Goal: Task Accomplishment & Management: Manage account settings

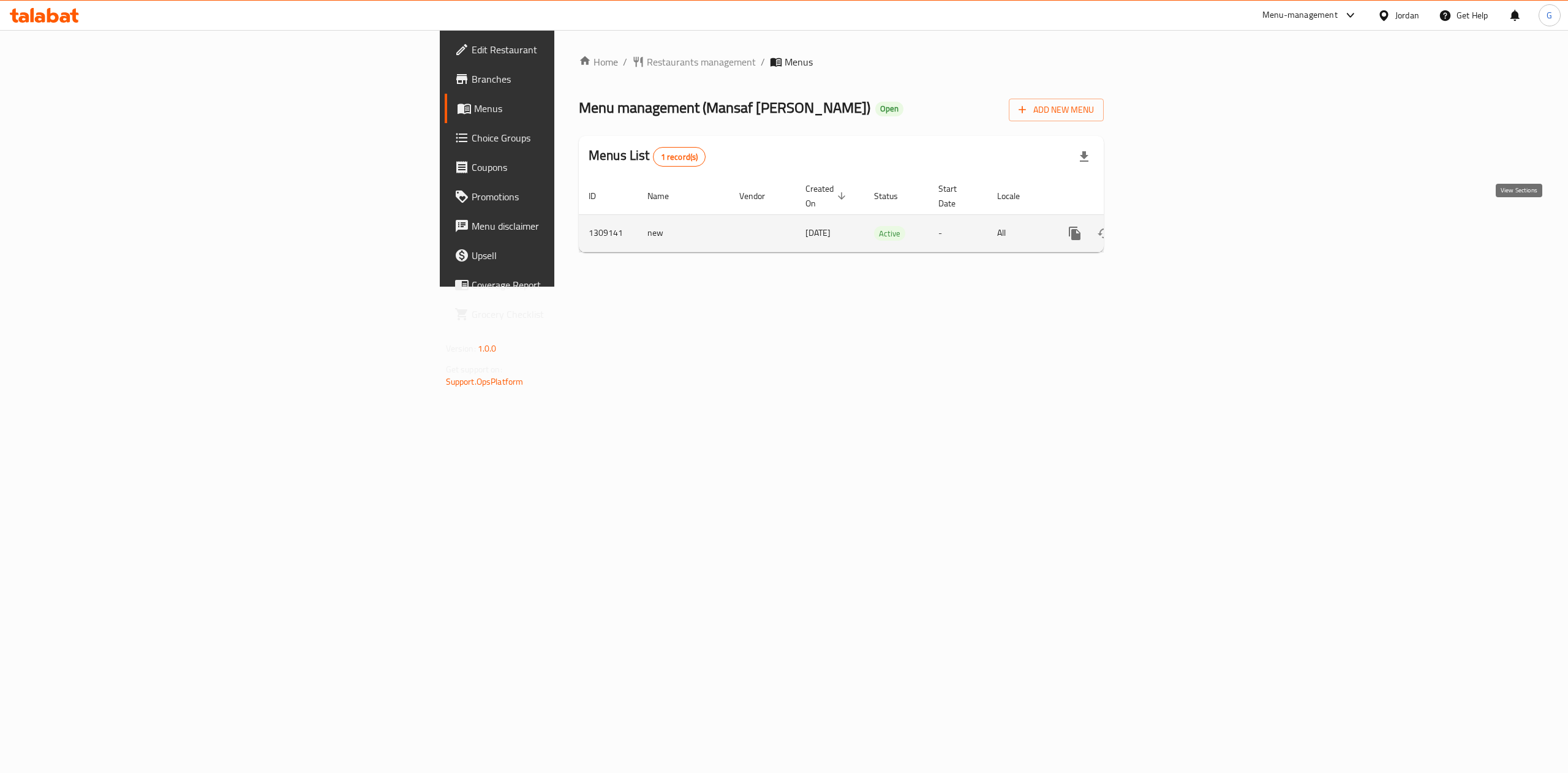
click at [1178, 219] on link "enhanced table" at bounding box center [1163, 233] width 29 height 29
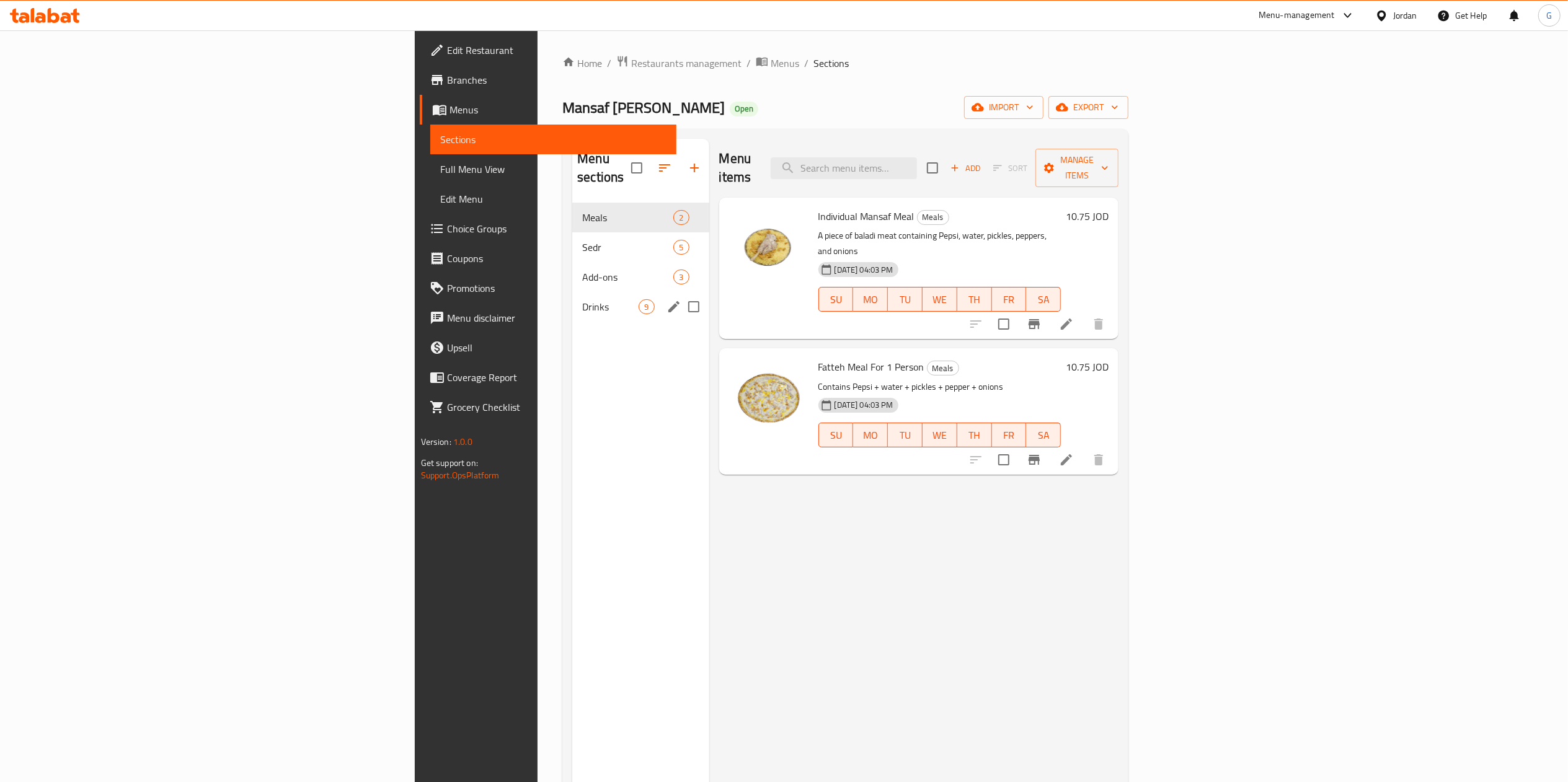
click at [572, 292] on div "Drinks 9" at bounding box center [640, 306] width 136 height 30
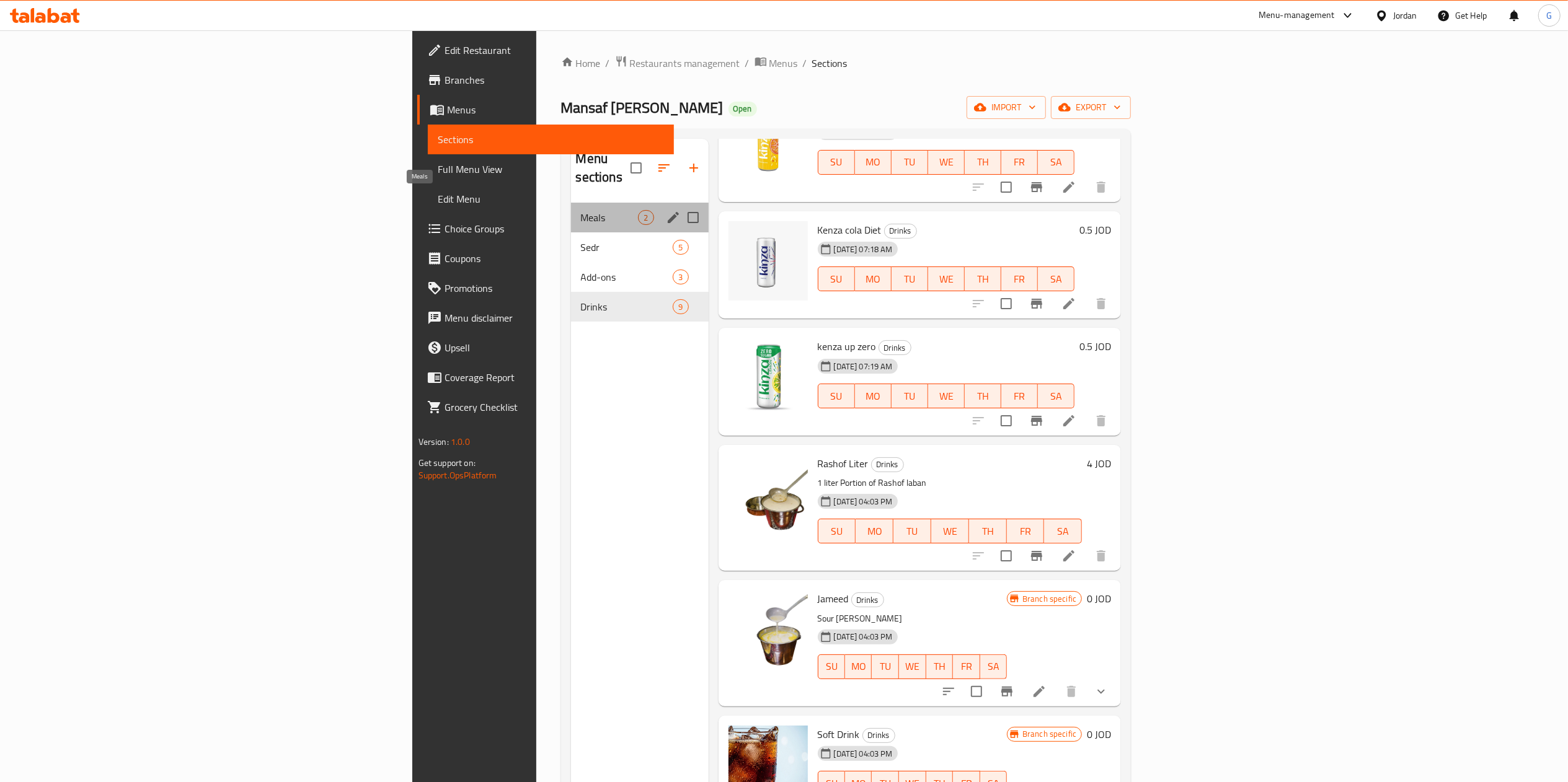
click at [581, 210] on span "Meals" at bounding box center [610, 217] width 58 height 14
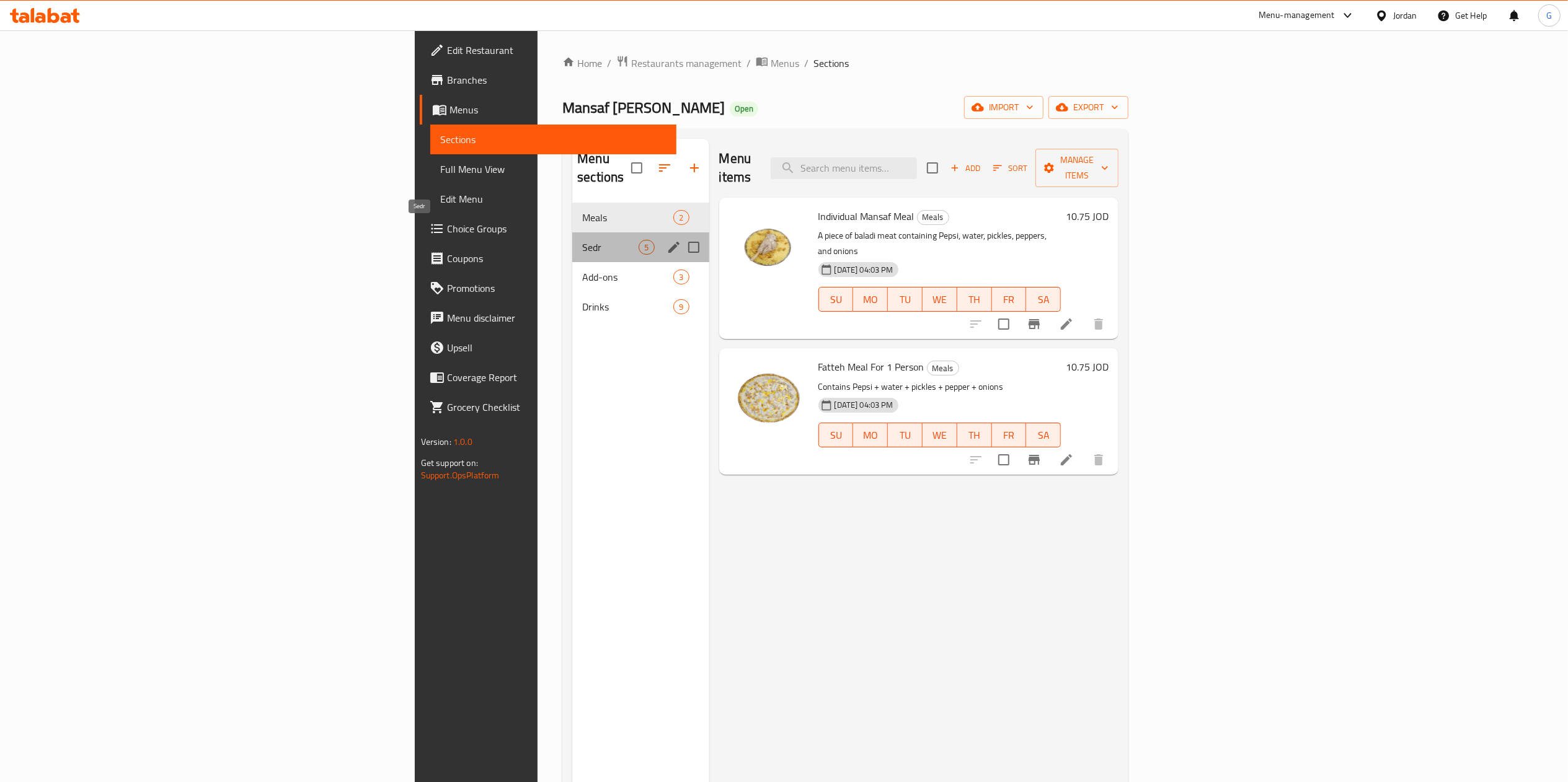
click at [582, 240] on span "Sedr" at bounding box center [610, 247] width 56 height 14
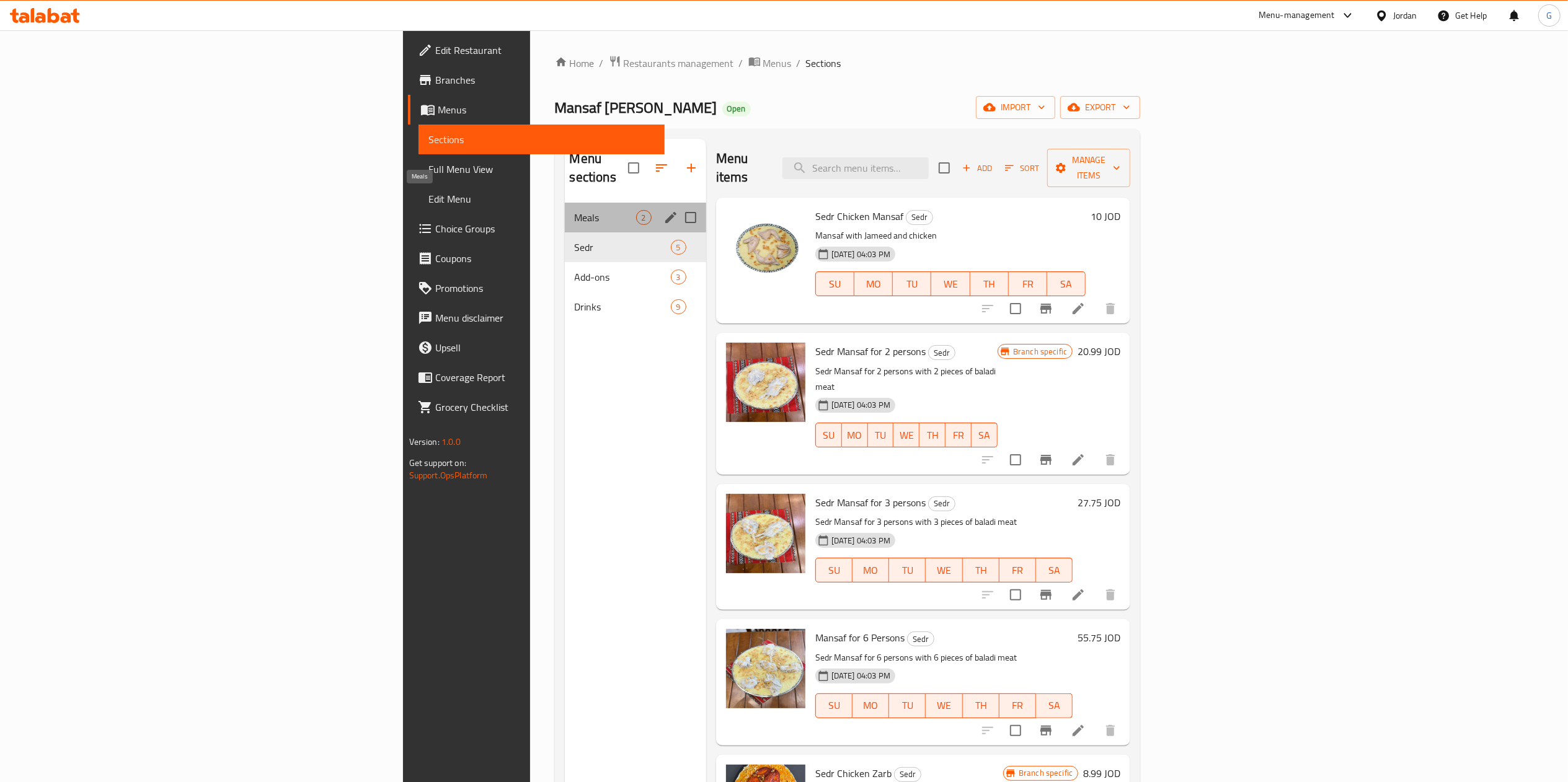
click at [575, 210] on span "Meals" at bounding box center [605, 217] width 61 height 14
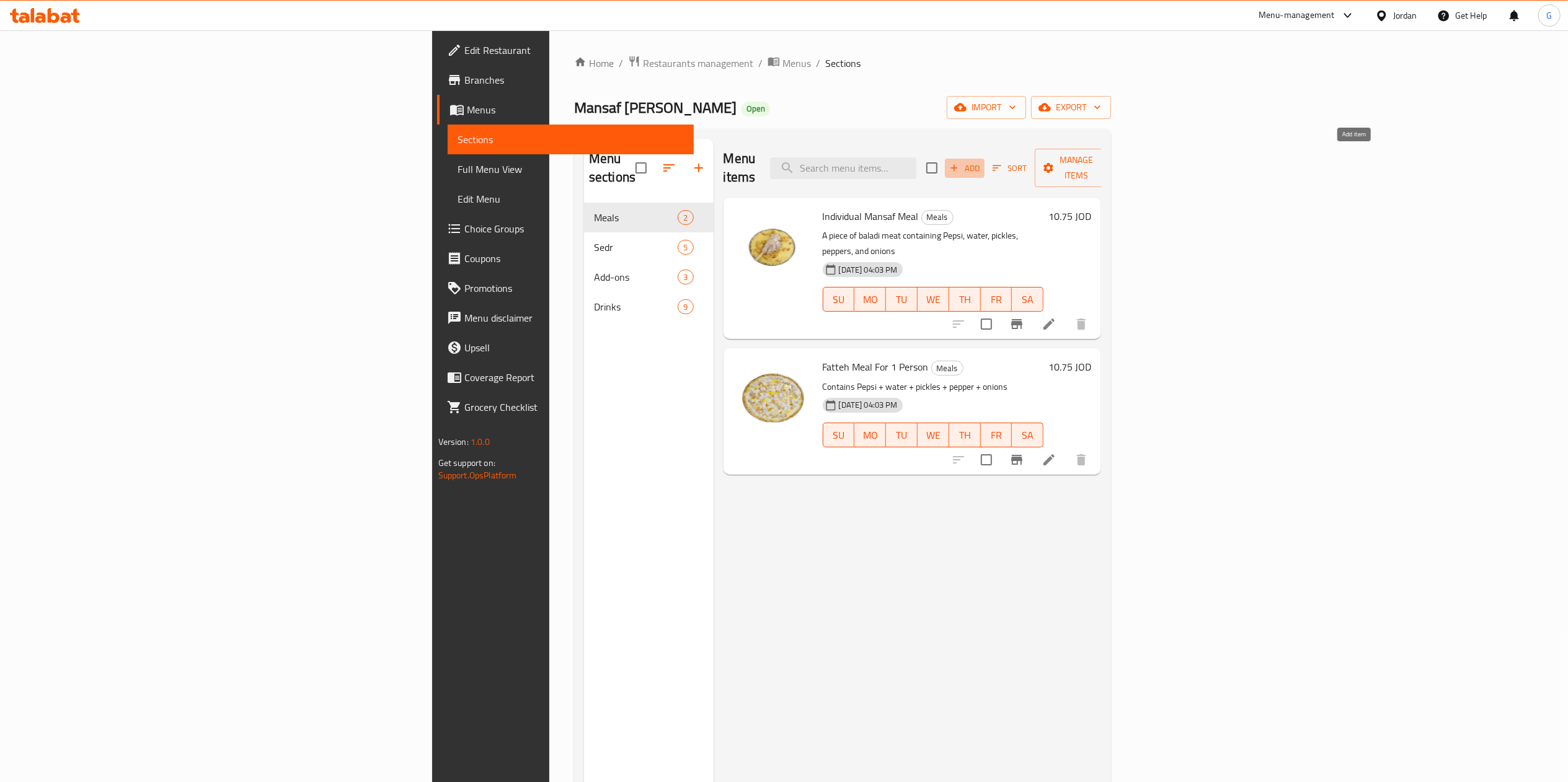
click at [981, 163] on span "Add" at bounding box center [964, 168] width 34 height 14
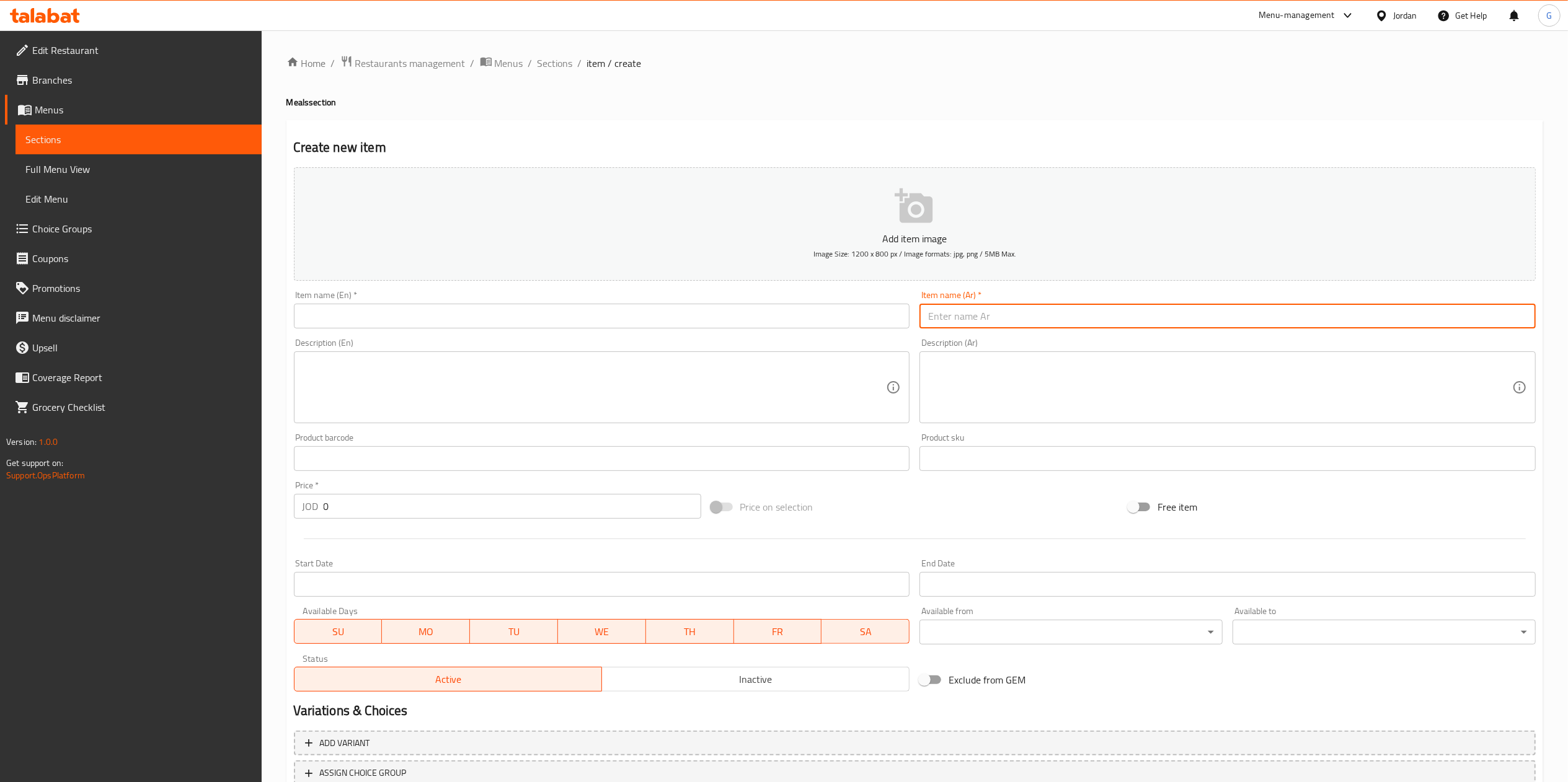
click at [969, 317] on input "text" at bounding box center [1227, 316] width 616 height 25
type input "وجبة منسف دجاج"
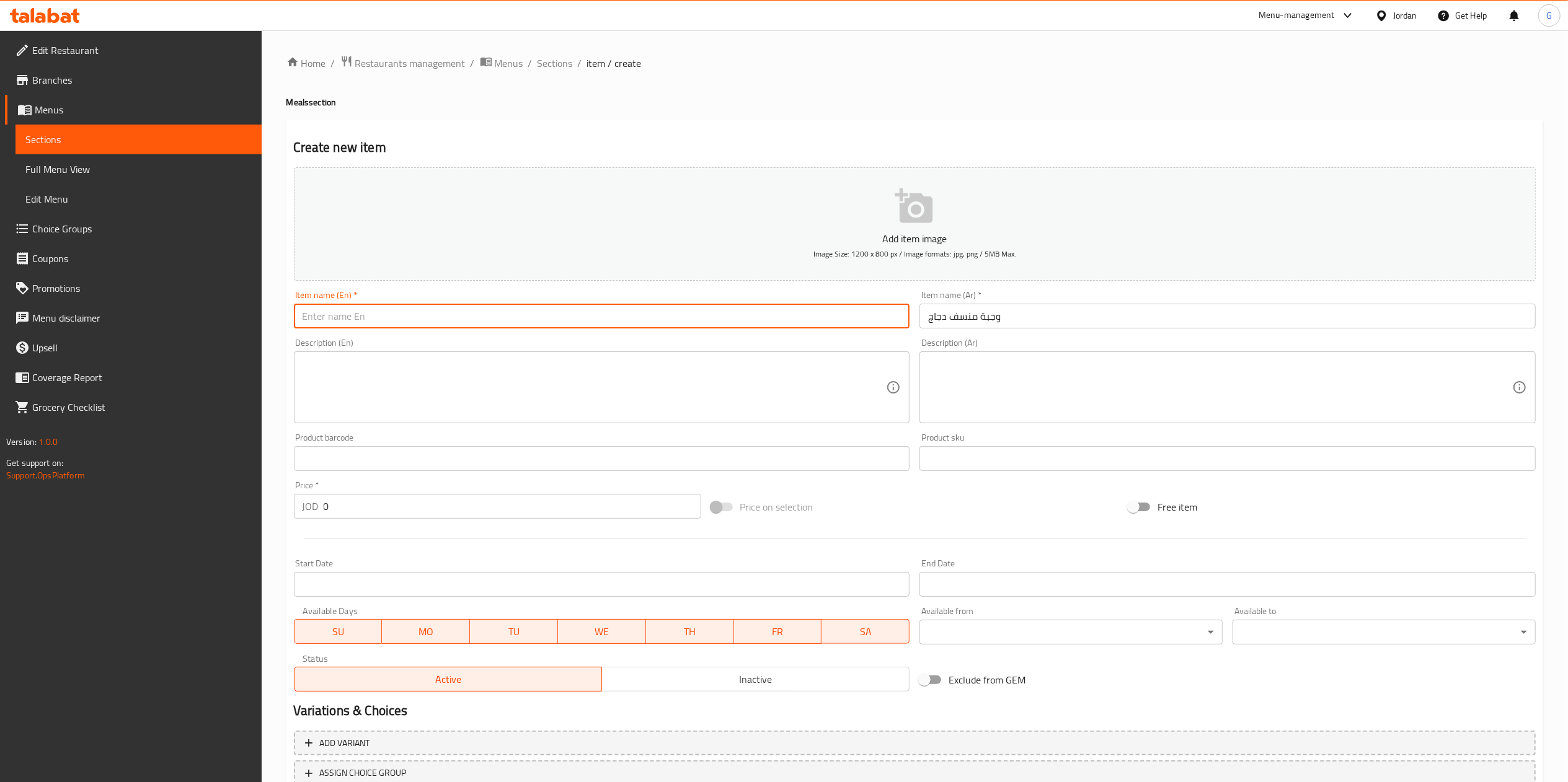
click at [802, 317] on input "text" at bounding box center [602, 316] width 616 height 25
type input "Mansaf chicken meal"
click at [389, 502] on input "0" at bounding box center [512, 506] width 377 height 25
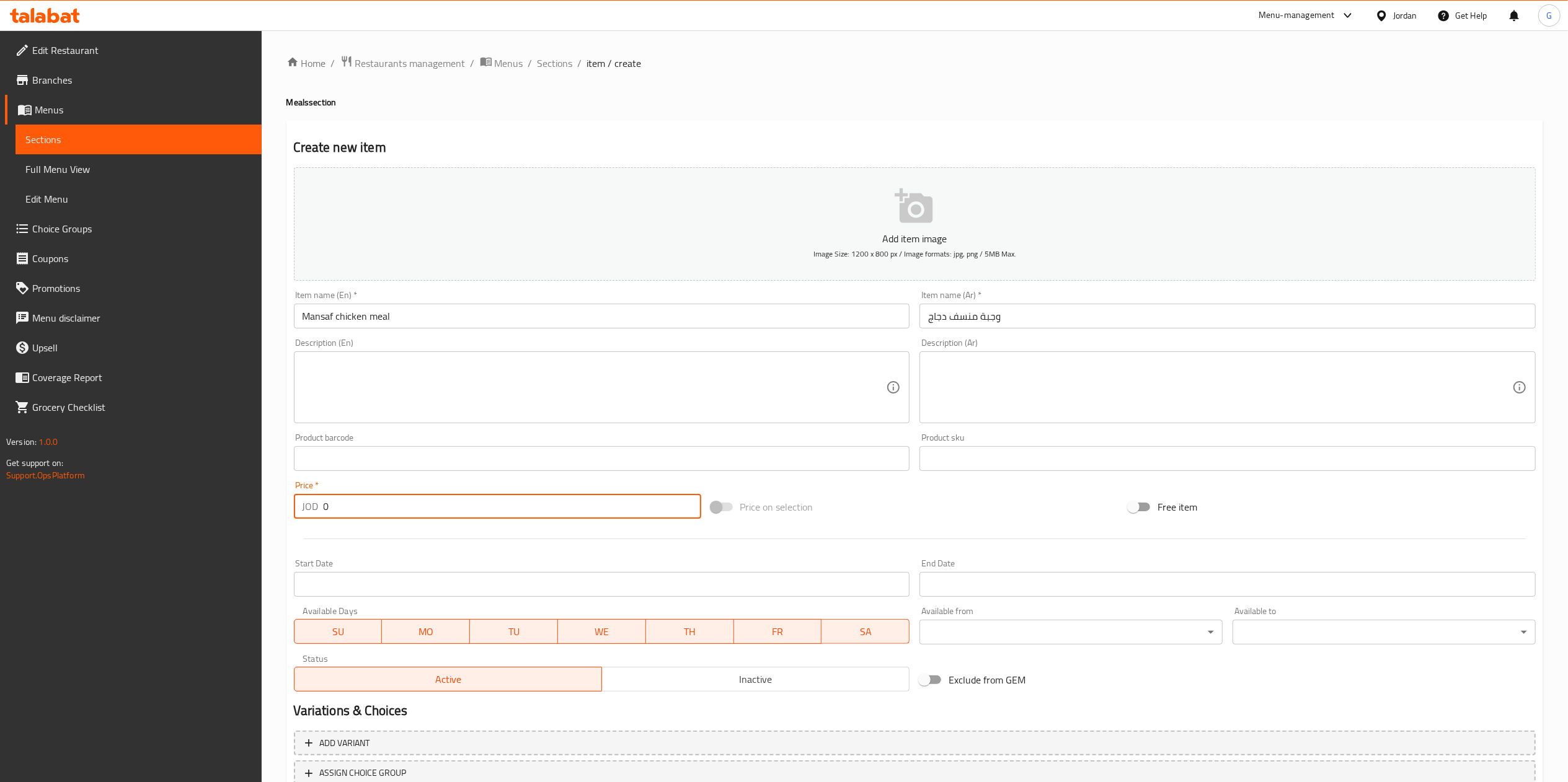
click at [389, 502] on input "0" at bounding box center [512, 506] width 377 height 25
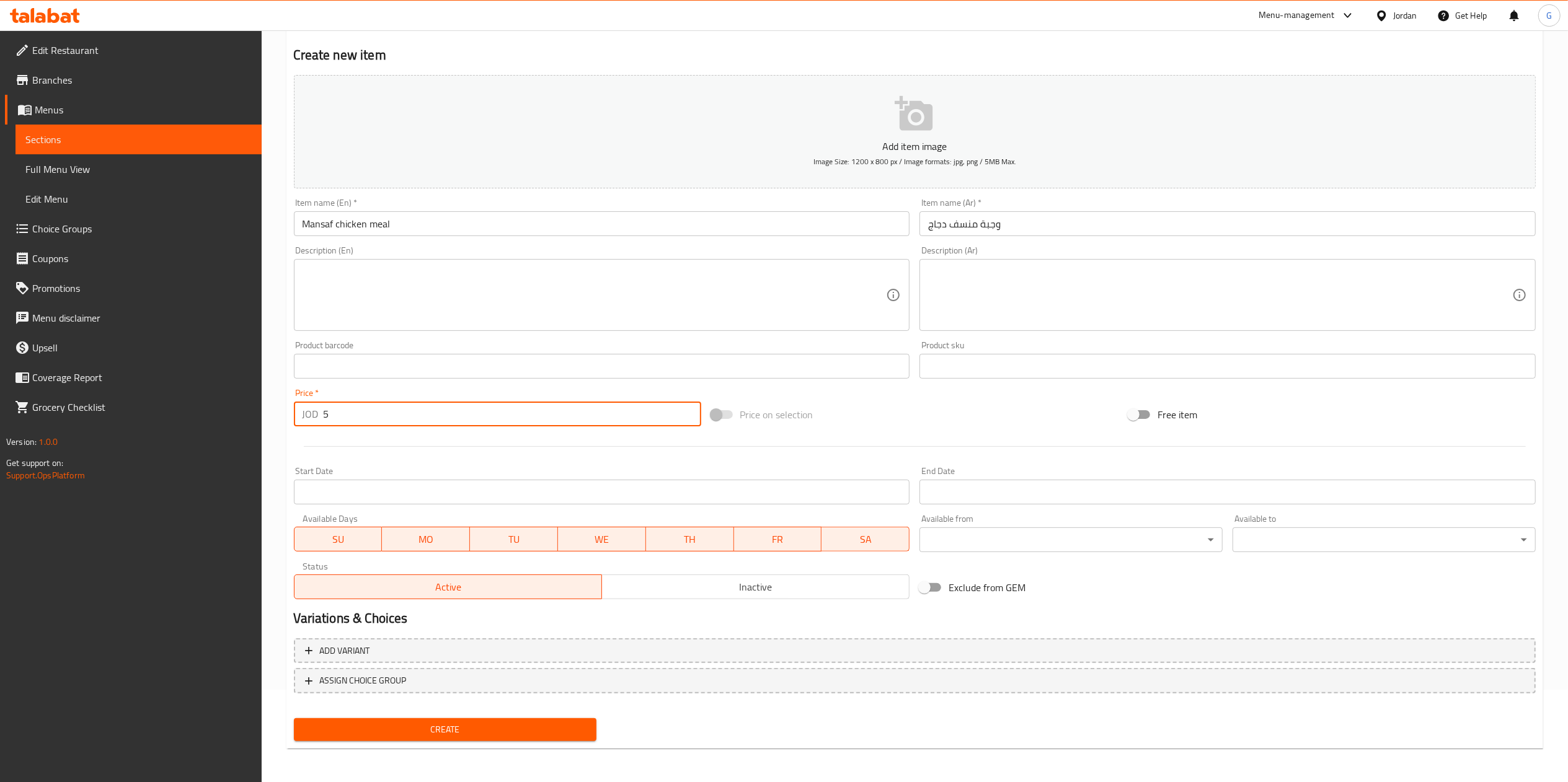
type input "5"
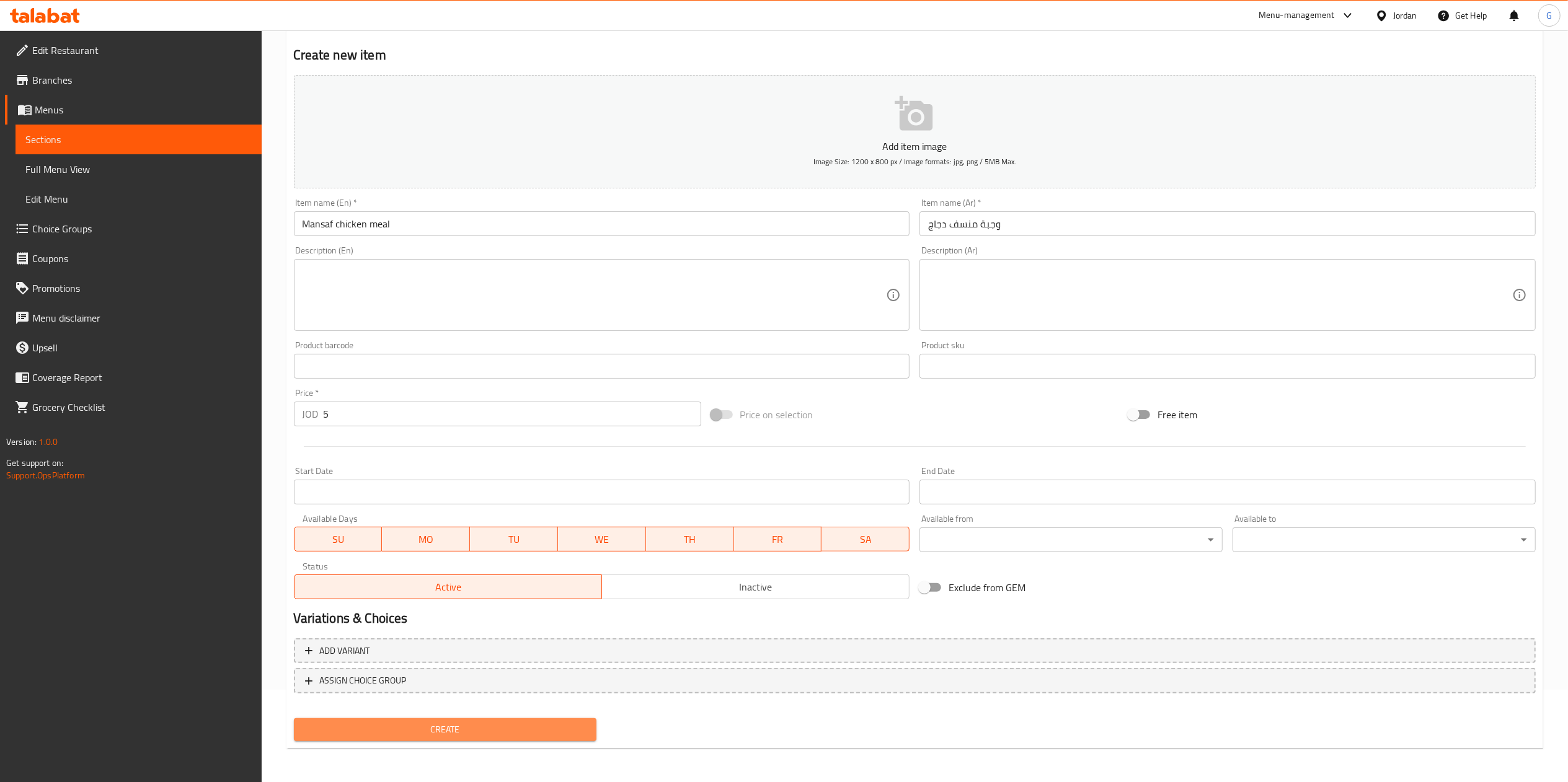
click at [579, 718] on button "Create" at bounding box center [446, 730] width 303 height 23
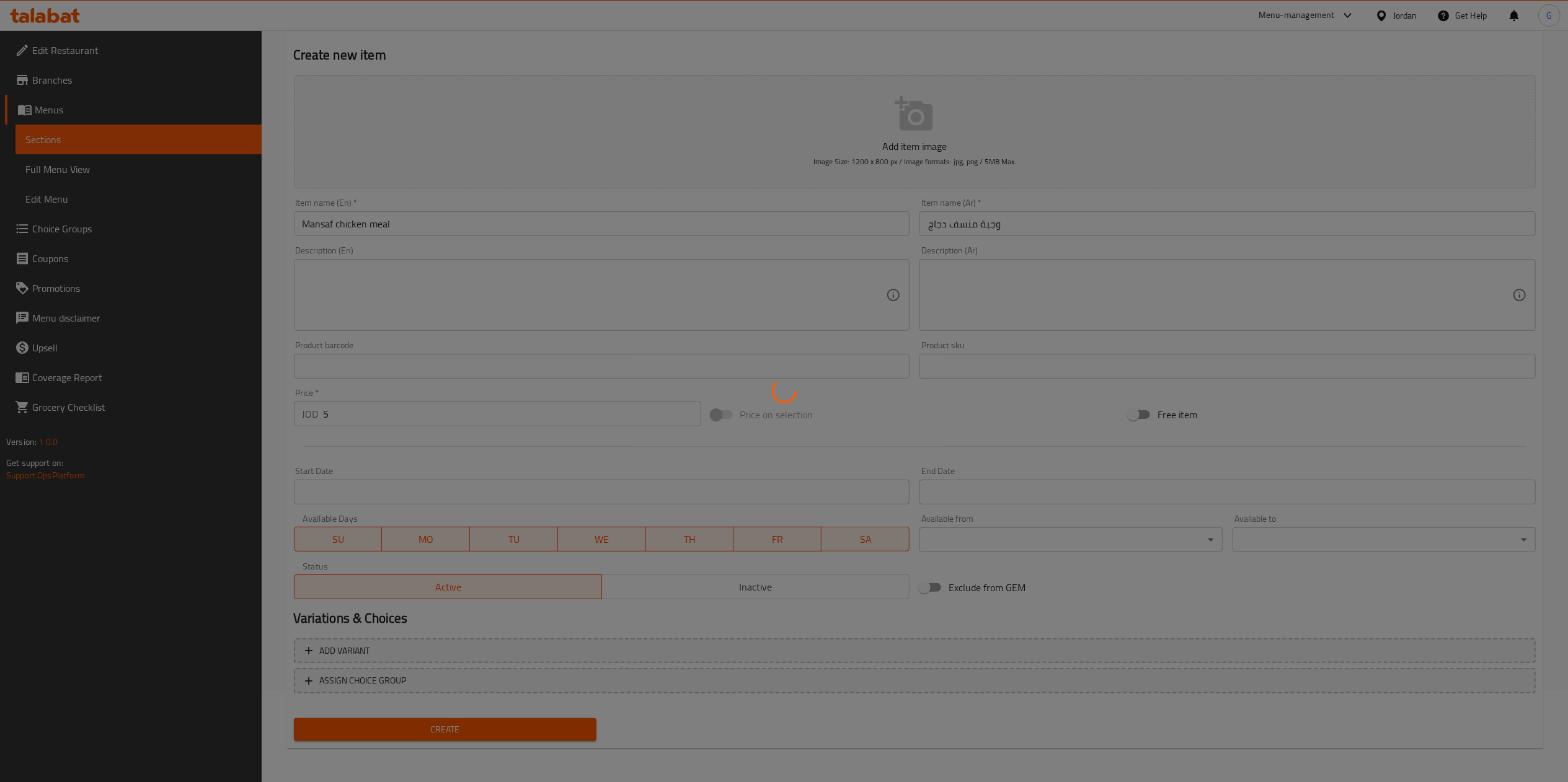
type input "0"
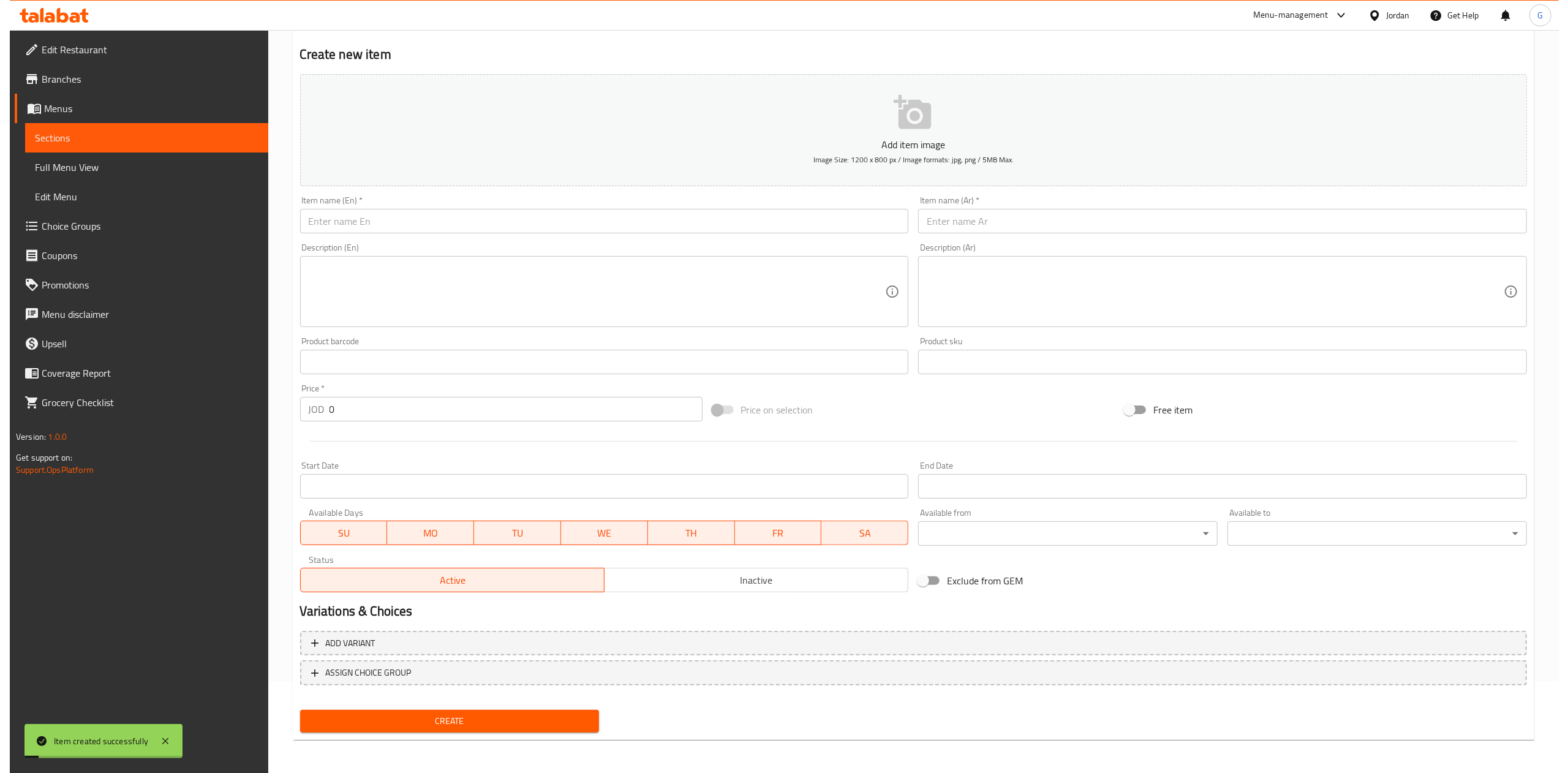
scroll to position [0, 0]
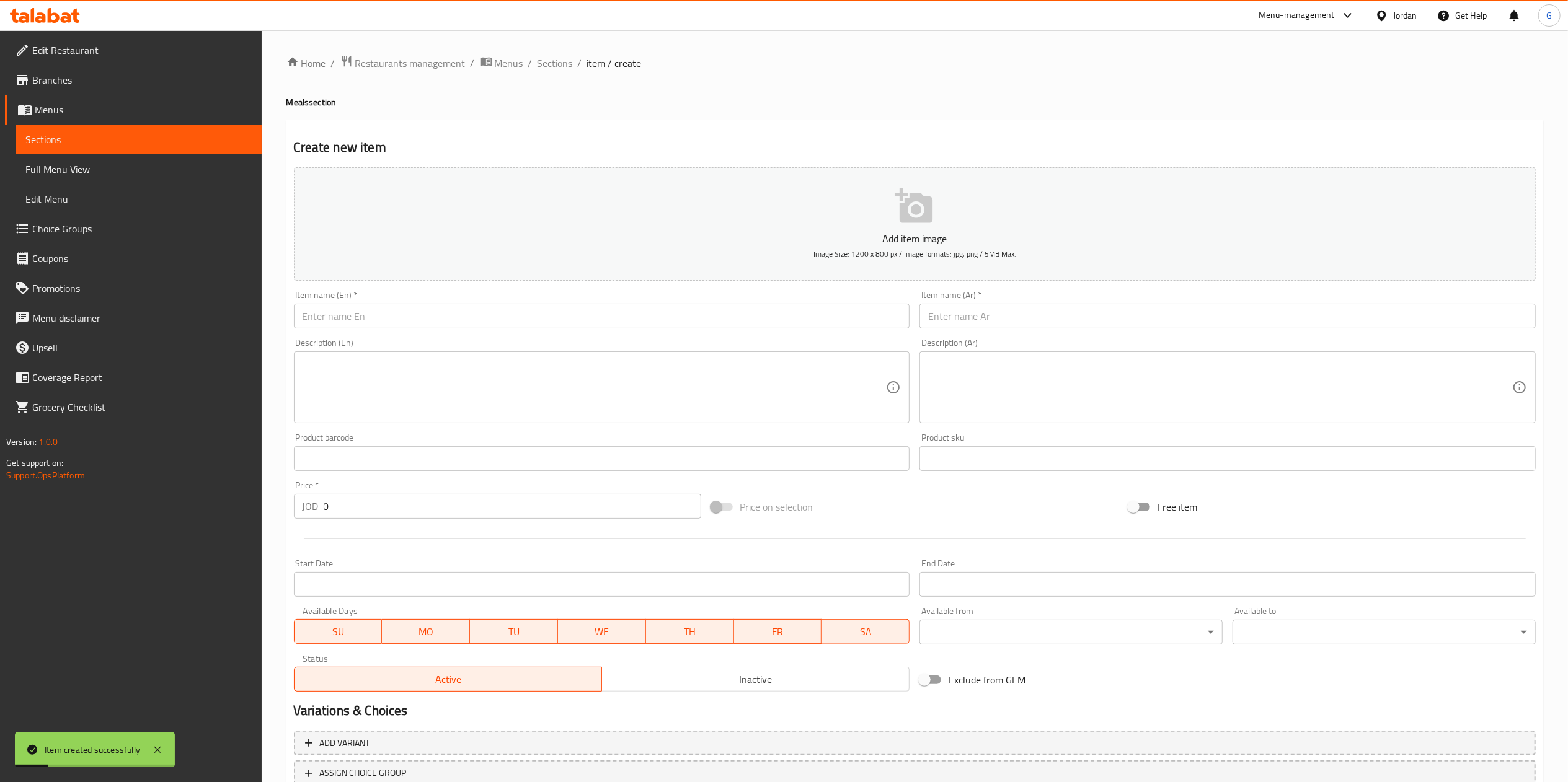
click at [571, 64] on ol "Home / Restaurants management / Menus / Sections / item / create" at bounding box center [914, 63] width 1256 height 16
click at [558, 62] on span "Sections" at bounding box center [555, 63] width 35 height 14
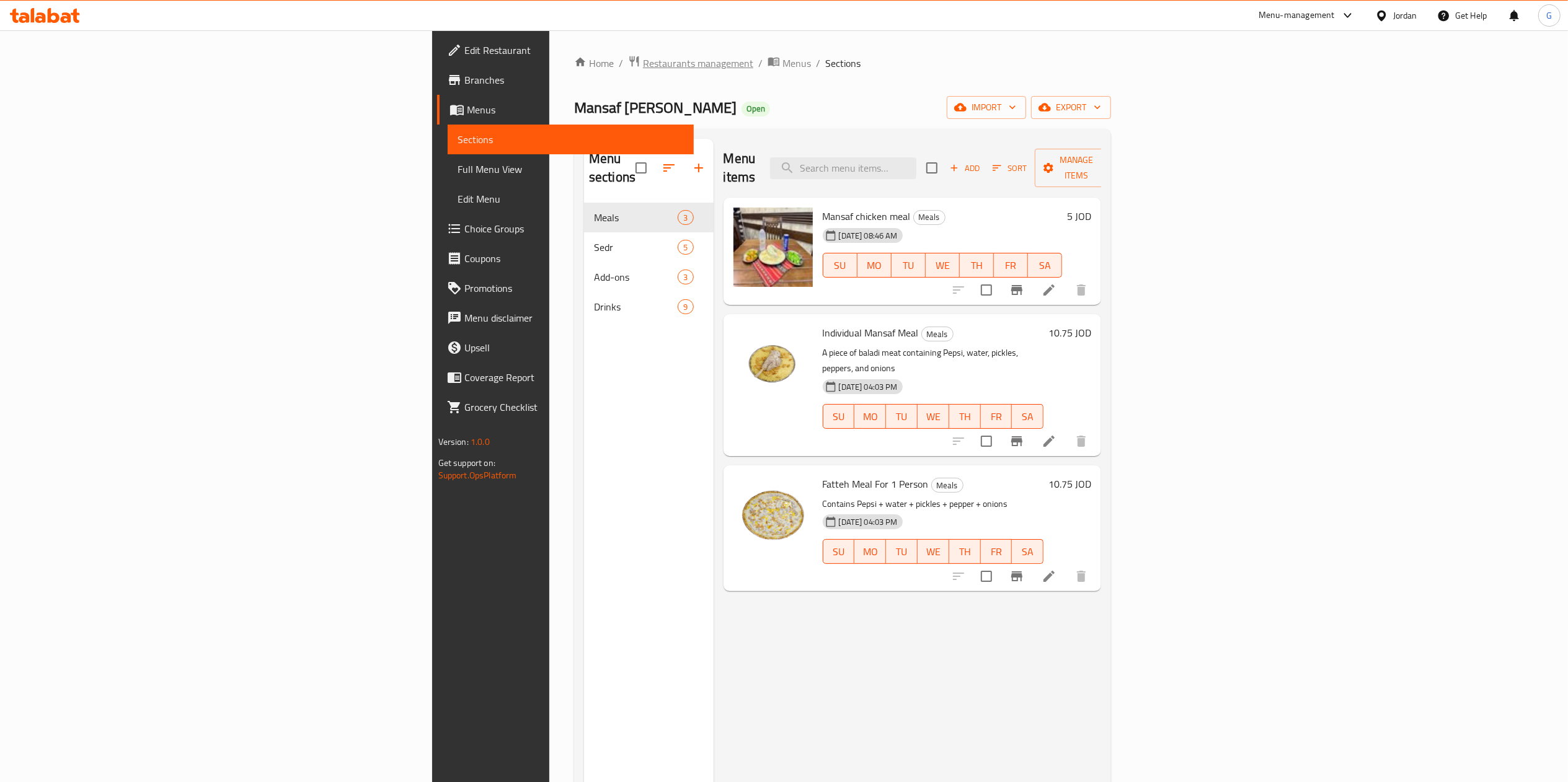
click at [643, 60] on span "Restaurants management" at bounding box center [698, 63] width 110 height 14
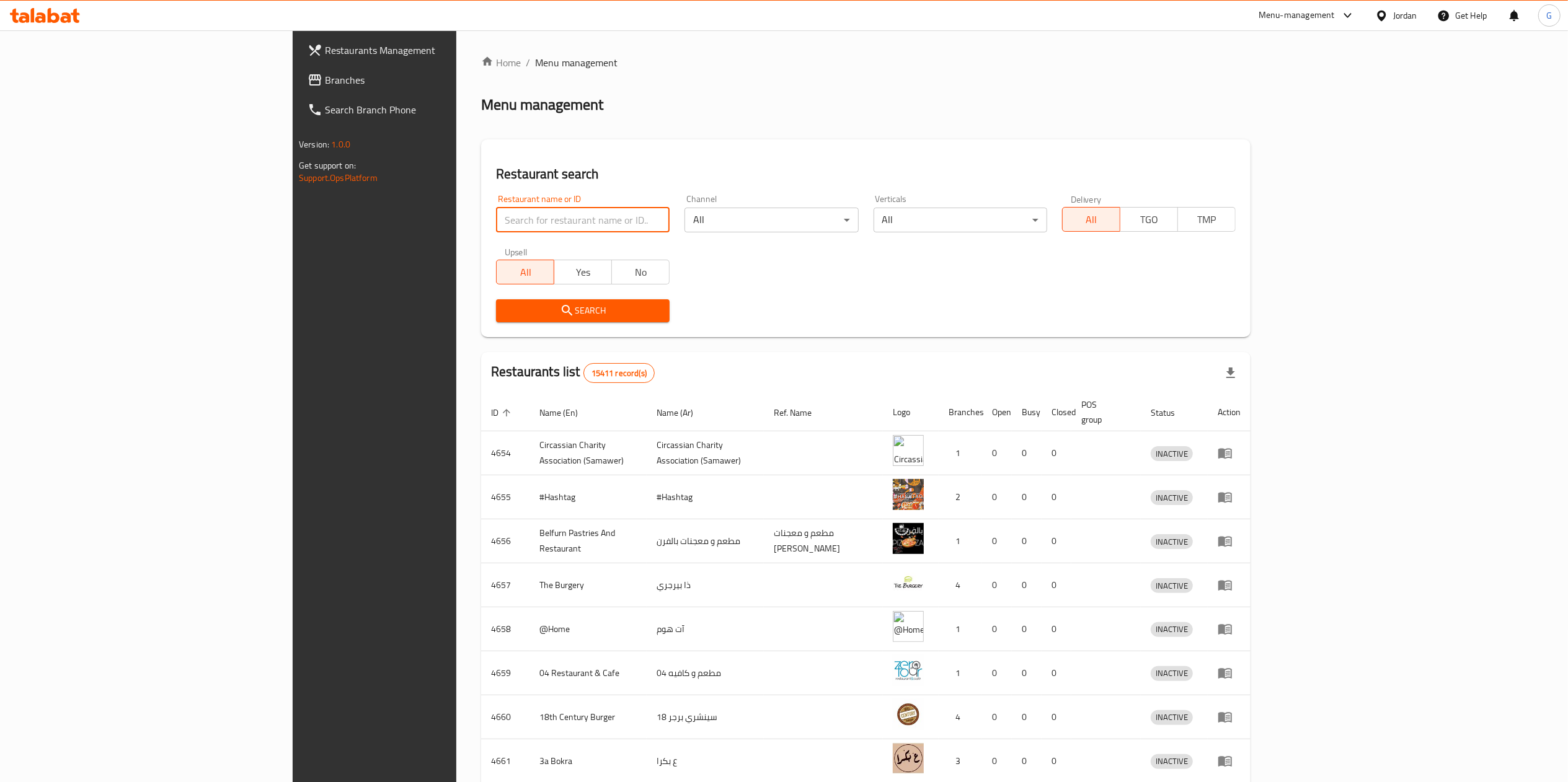
click at [496, 221] on input "search" at bounding box center [582, 220] width 173 height 25
type input "munira"
click button "Search" at bounding box center [582, 311] width 173 height 23
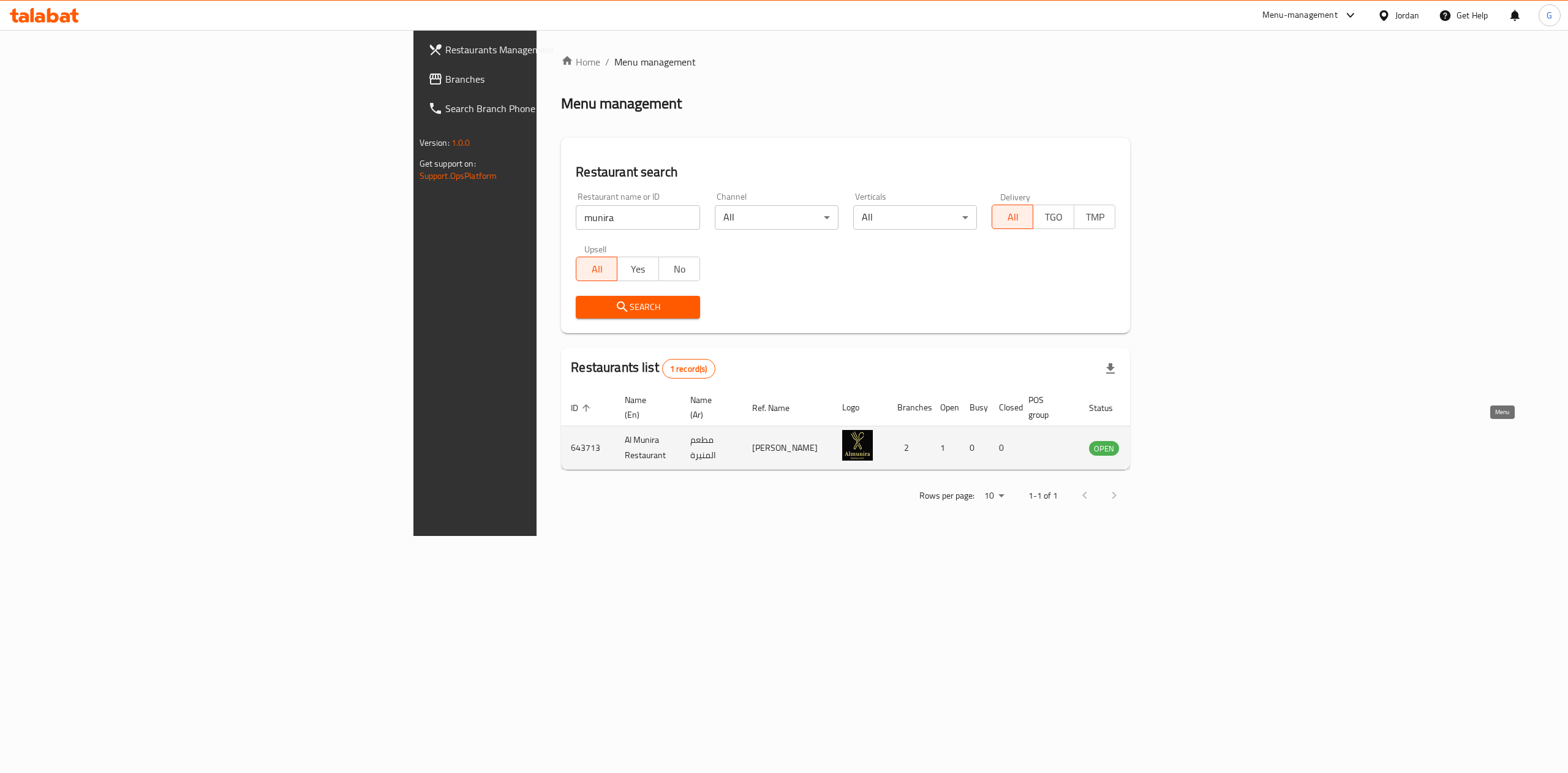
click at [1168, 440] on icon "enhanced table" at bounding box center [1161, 447] width 14 height 14
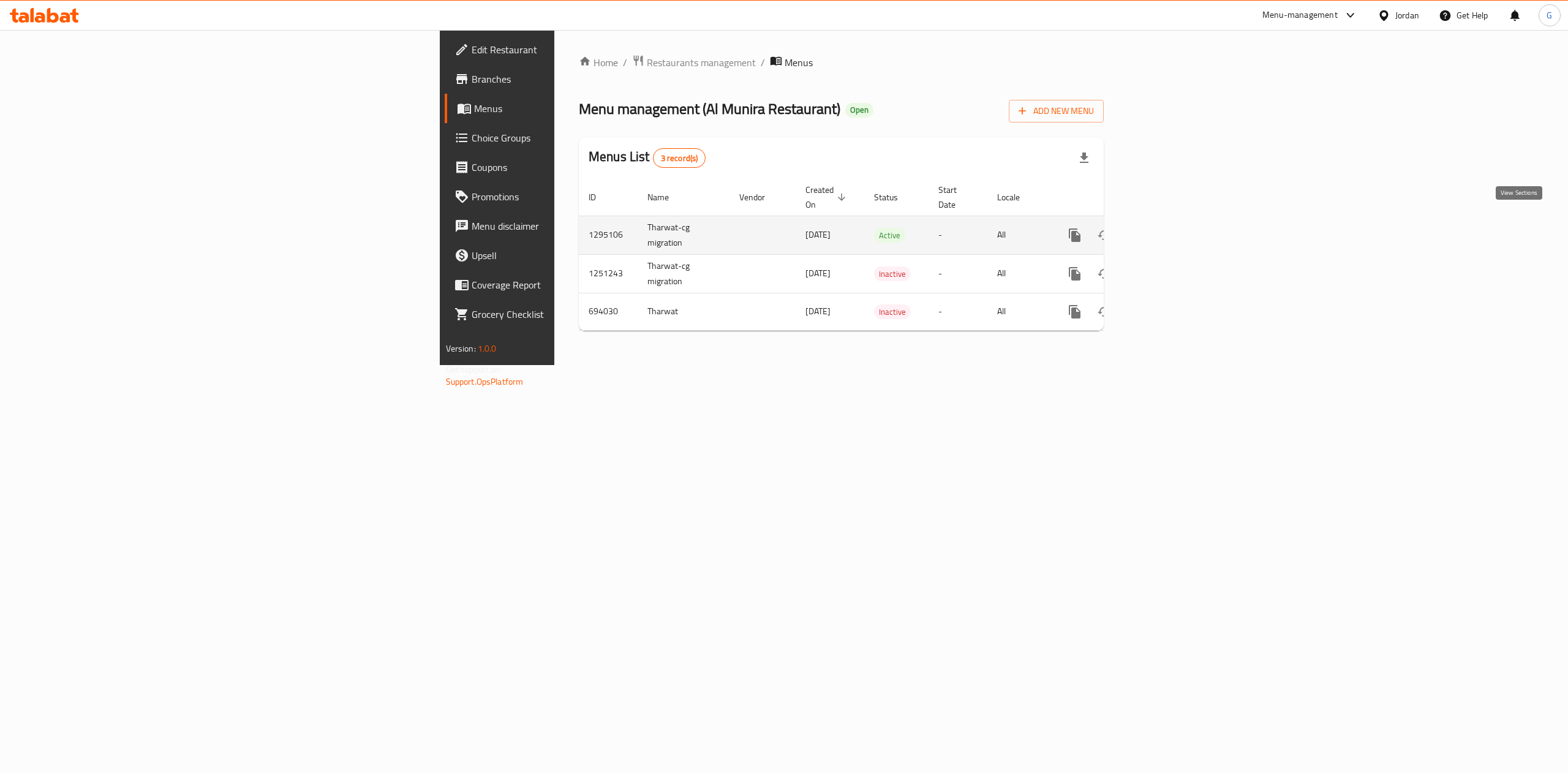
click at [1171, 229] on icon "enhanced table" at bounding box center [1163, 235] width 14 height 14
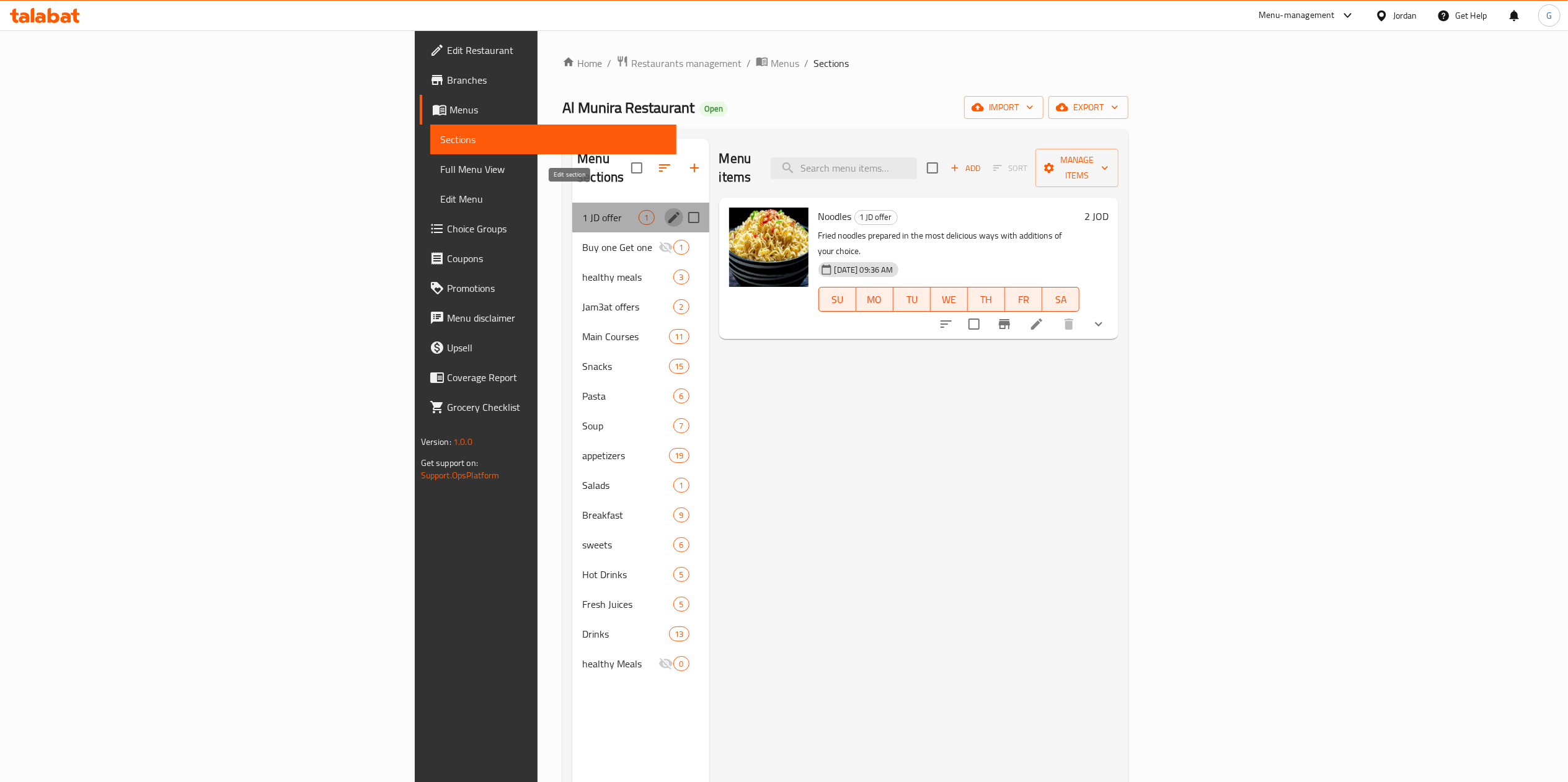
click at [666, 210] on icon "edit" at bounding box center [674, 217] width 15 height 14
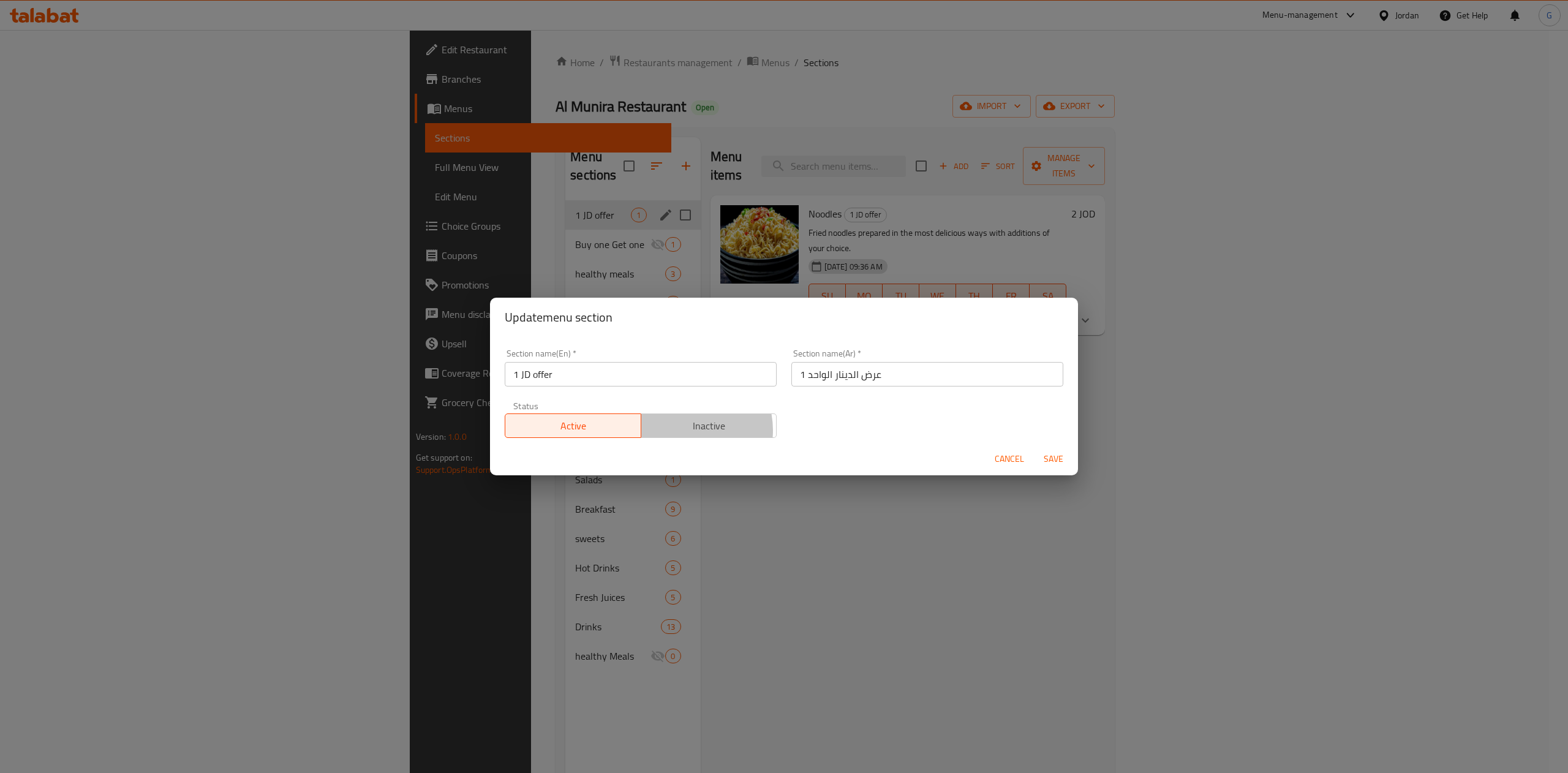
click at [678, 431] on span "Inactive" at bounding box center [710, 426] width 126 height 18
click at [1063, 457] on span "Save" at bounding box center [1054, 459] width 29 height 15
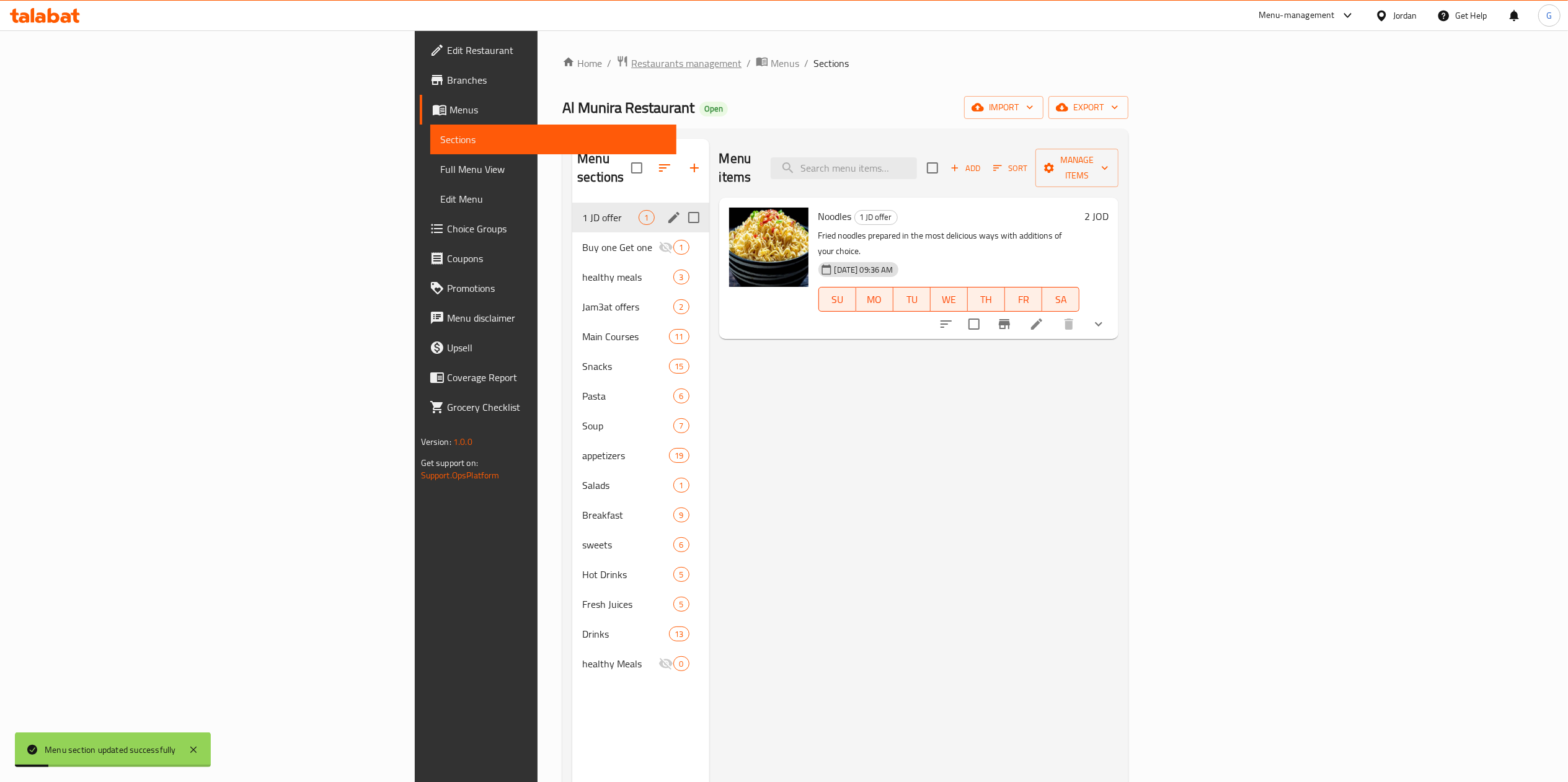
click at [631, 64] on span "Restaurants management" at bounding box center [686, 63] width 110 height 14
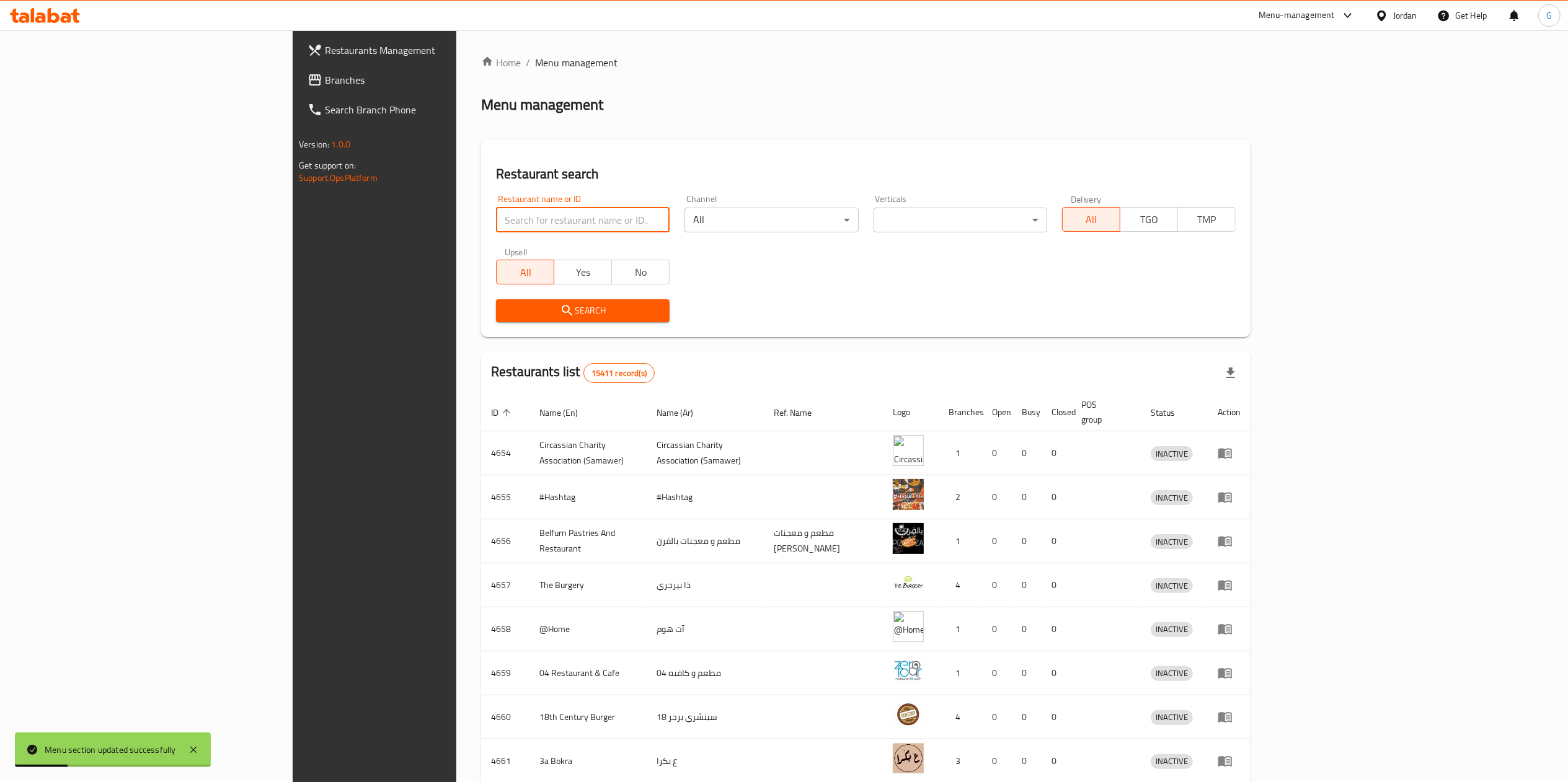
click at [496, 214] on input "search" at bounding box center [582, 220] width 173 height 25
type input "shalimar"
click button "Search" at bounding box center [582, 311] width 173 height 23
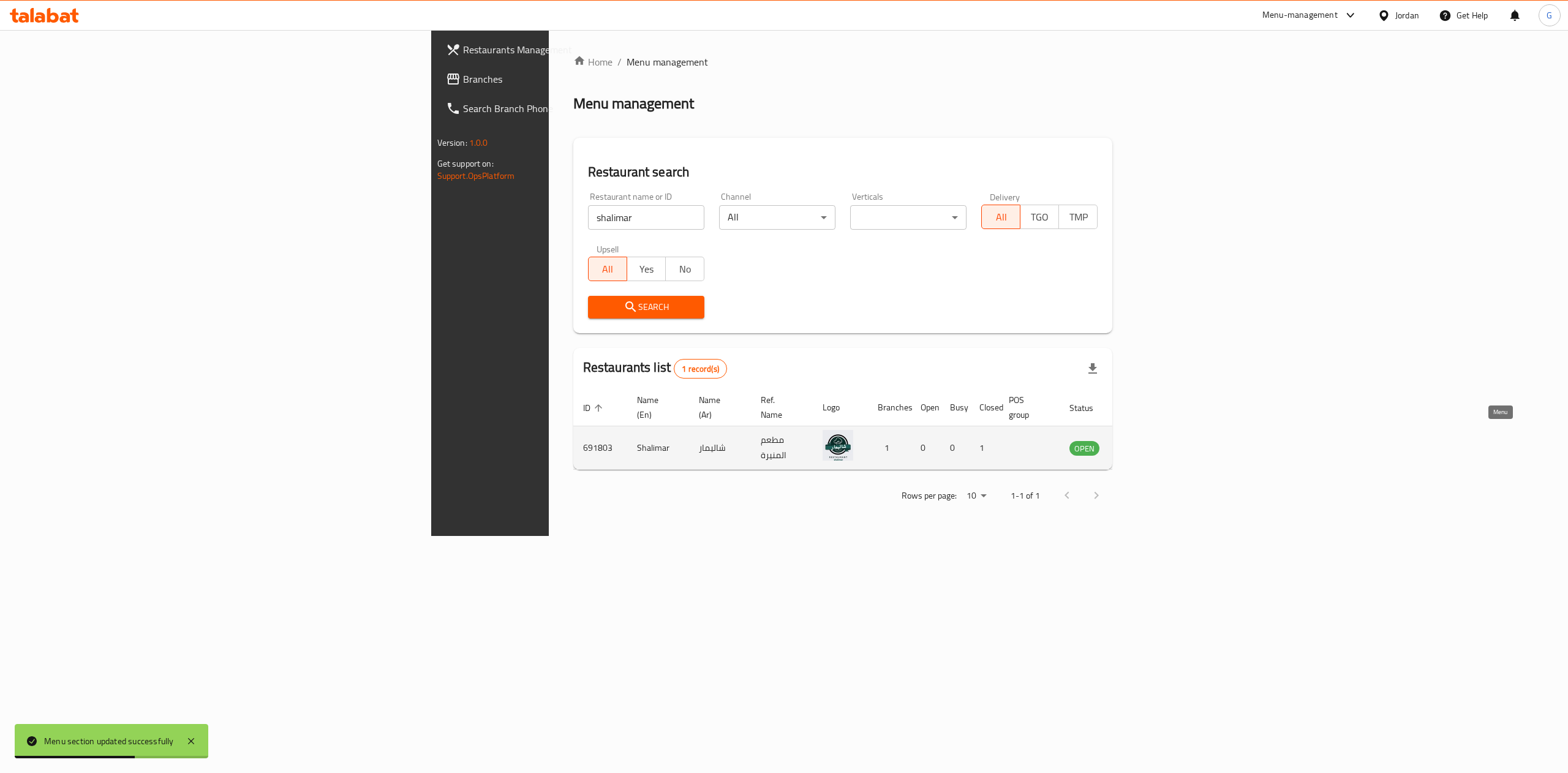
click at [1148, 440] on icon "enhanced table" at bounding box center [1141, 447] width 14 height 14
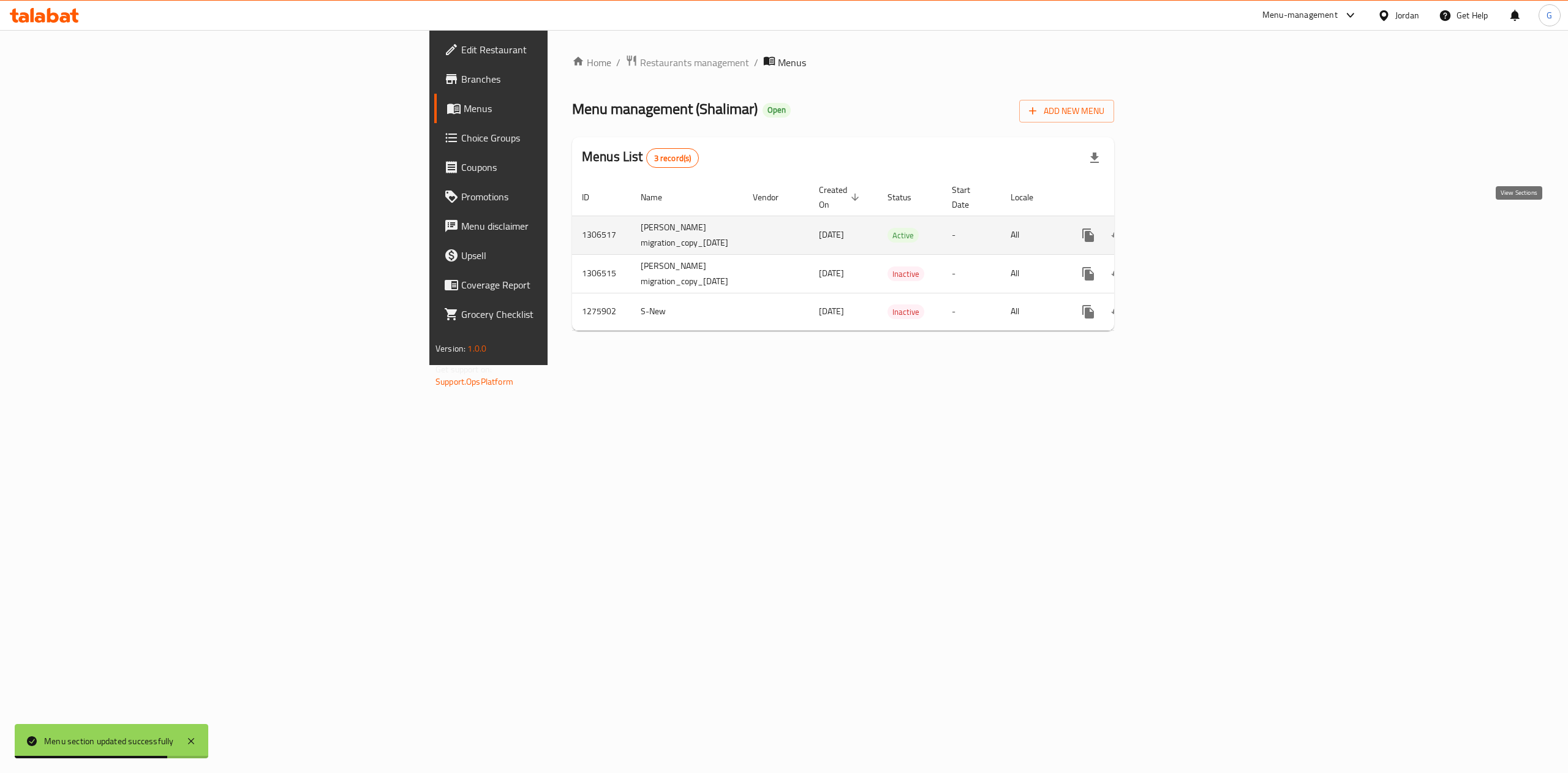
click at [1191, 232] on link "enhanced table" at bounding box center [1176, 235] width 29 height 29
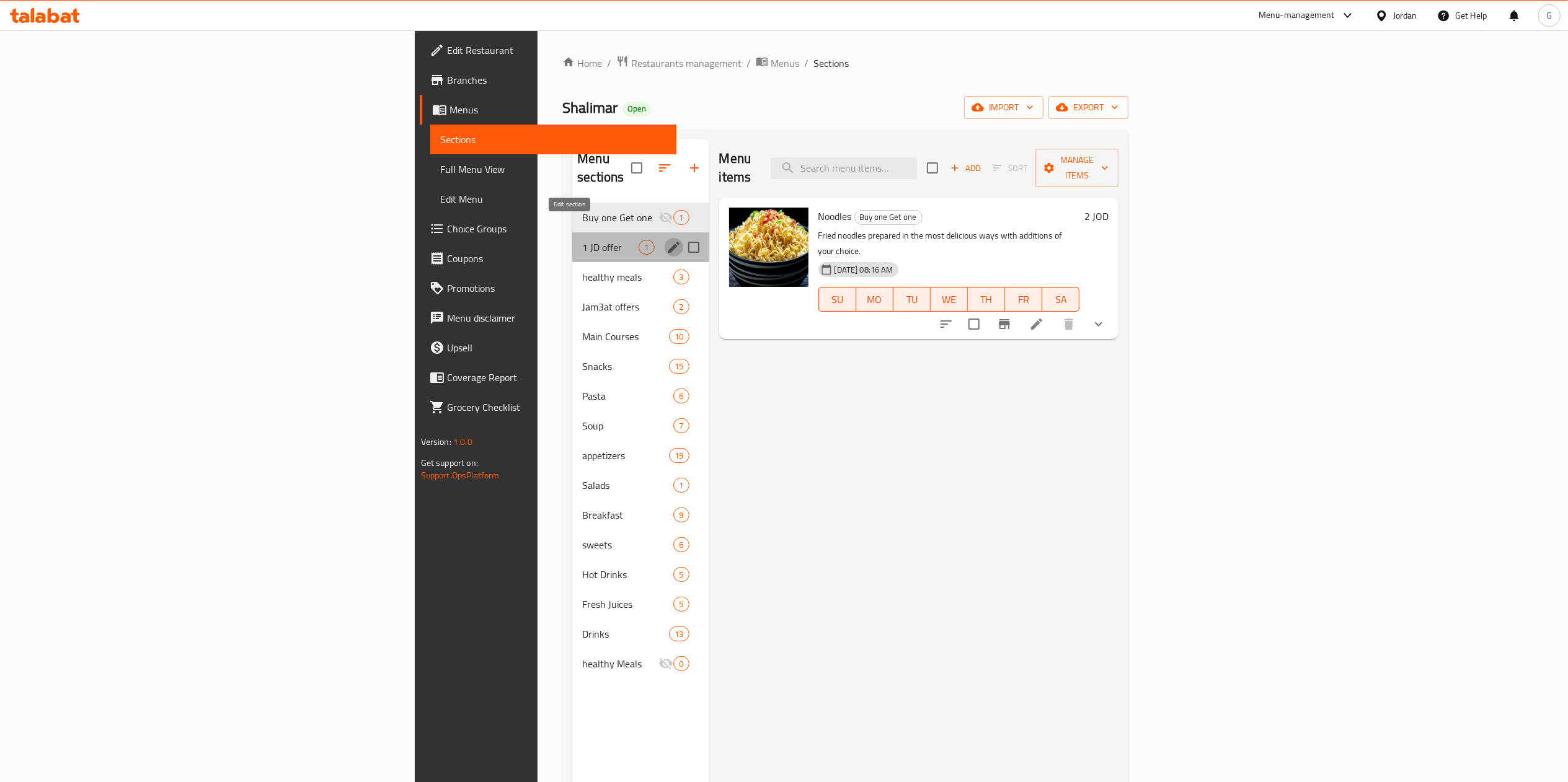
click at [666, 240] on icon "edit" at bounding box center [674, 247] width 15 height 14
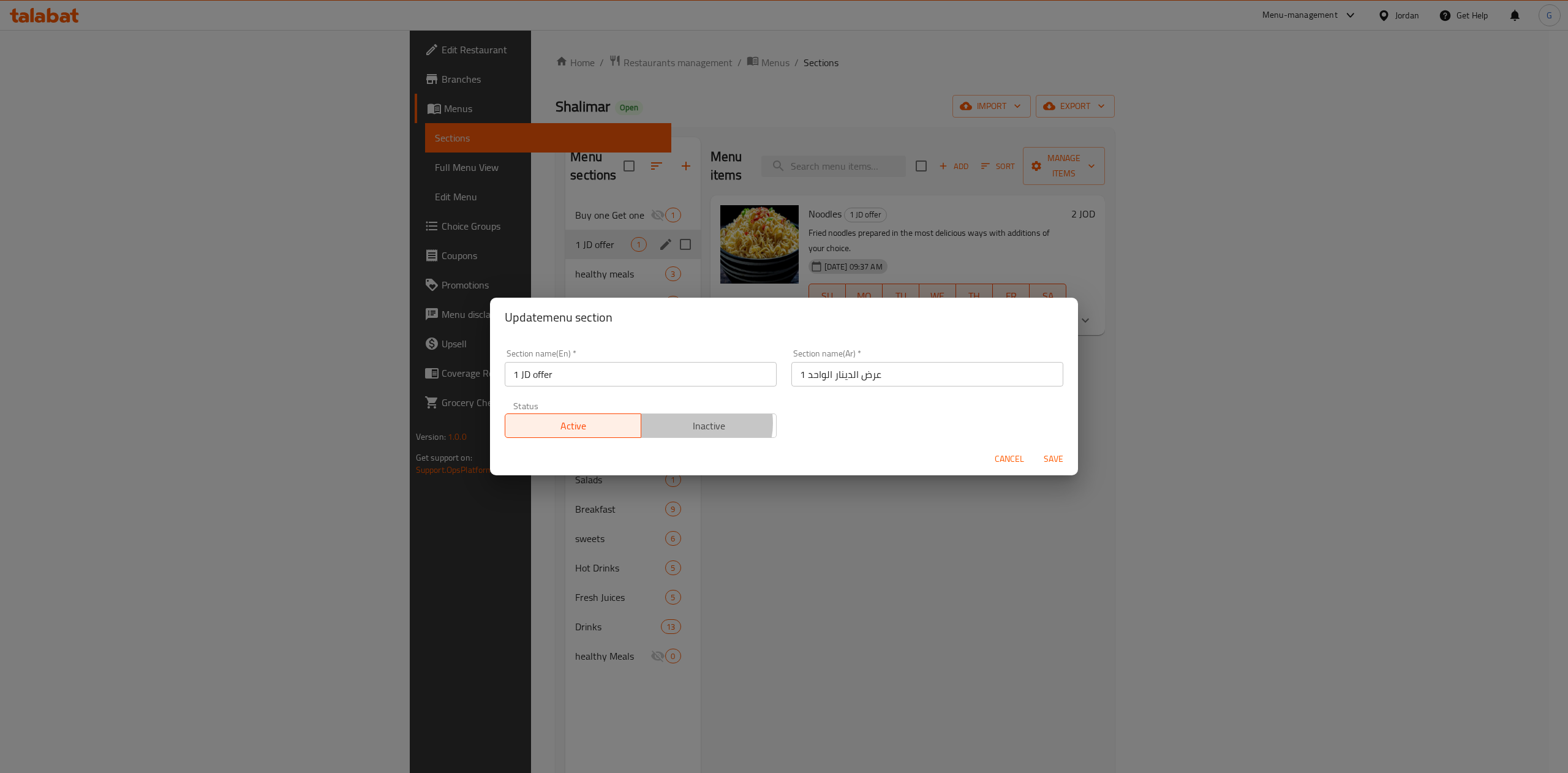
click at [692, 424] on span "Inactive" at bounding box center [710, 426] width 126 height 18
click at [1045, 455] on span "Save" at bounding box center [1054, 459] width 29 height 15
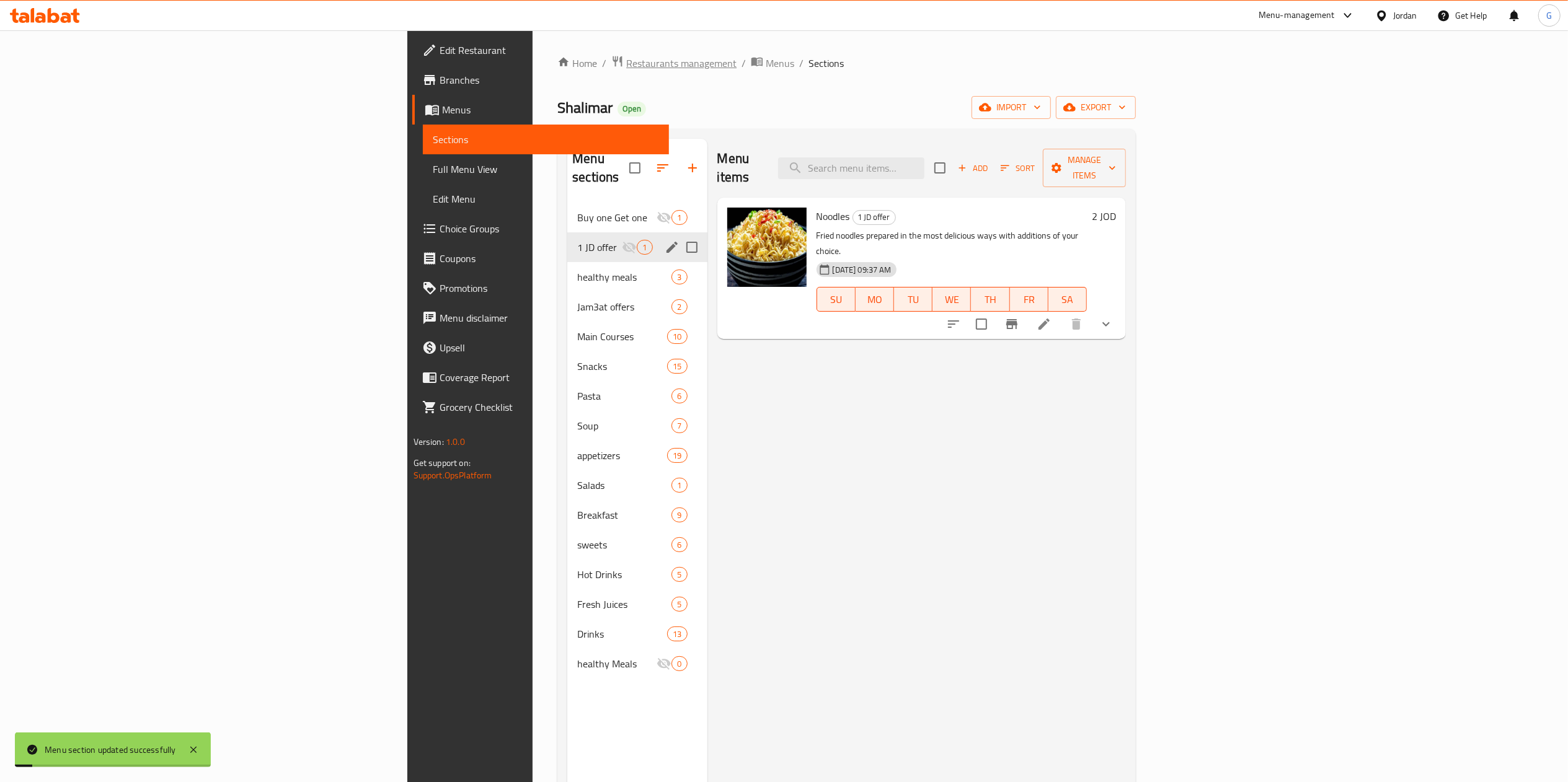
click at [626, 66] on span "Restaurants management" at bounding box center [681, 63] width 110 height 14
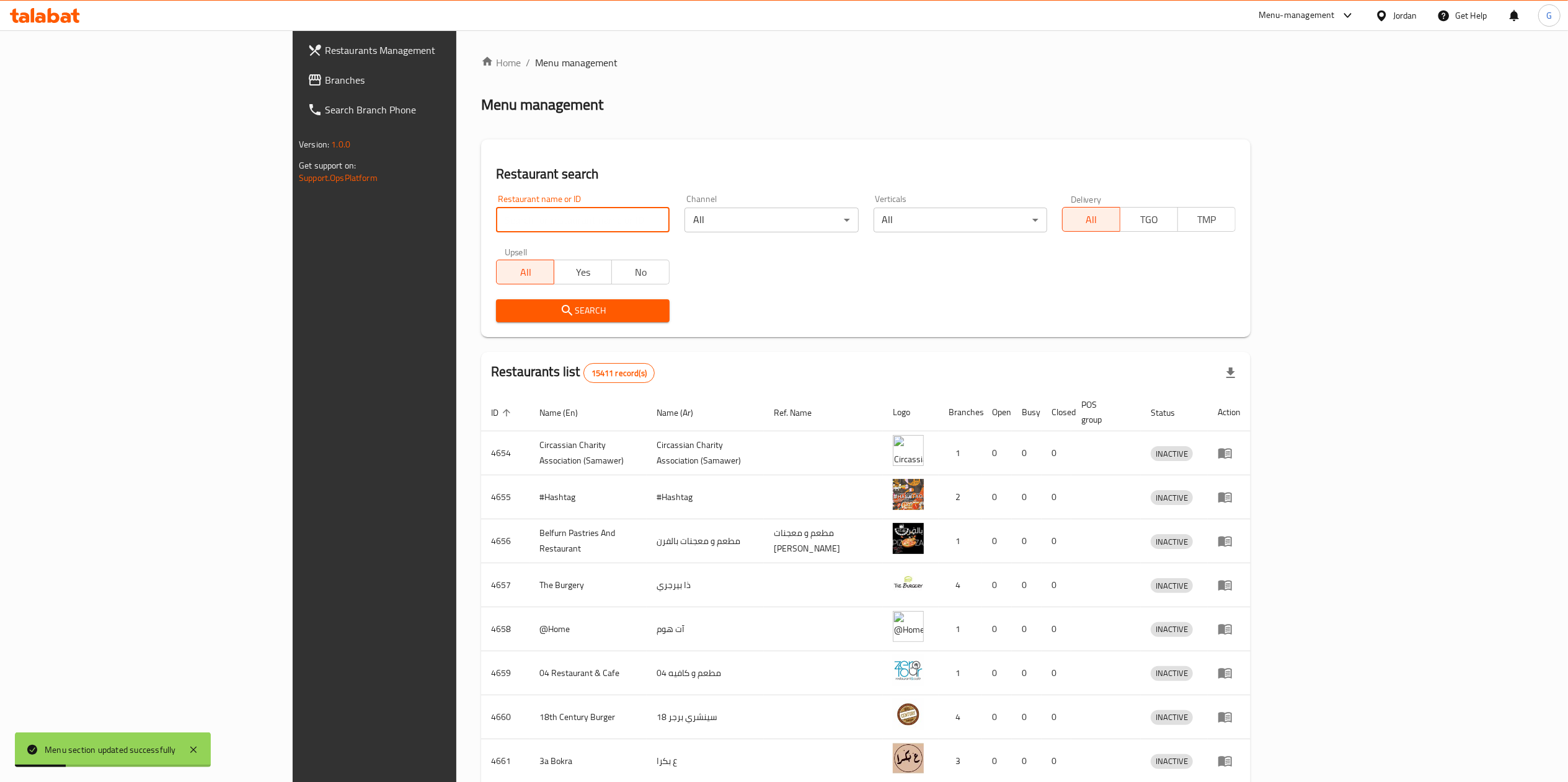
click at [496, 211] on input "search" at bounding box center [582, 220] width 173 height 25
type input "Green Apple"
click button "Search" at bounding box center [582, 311] width 173 height 23
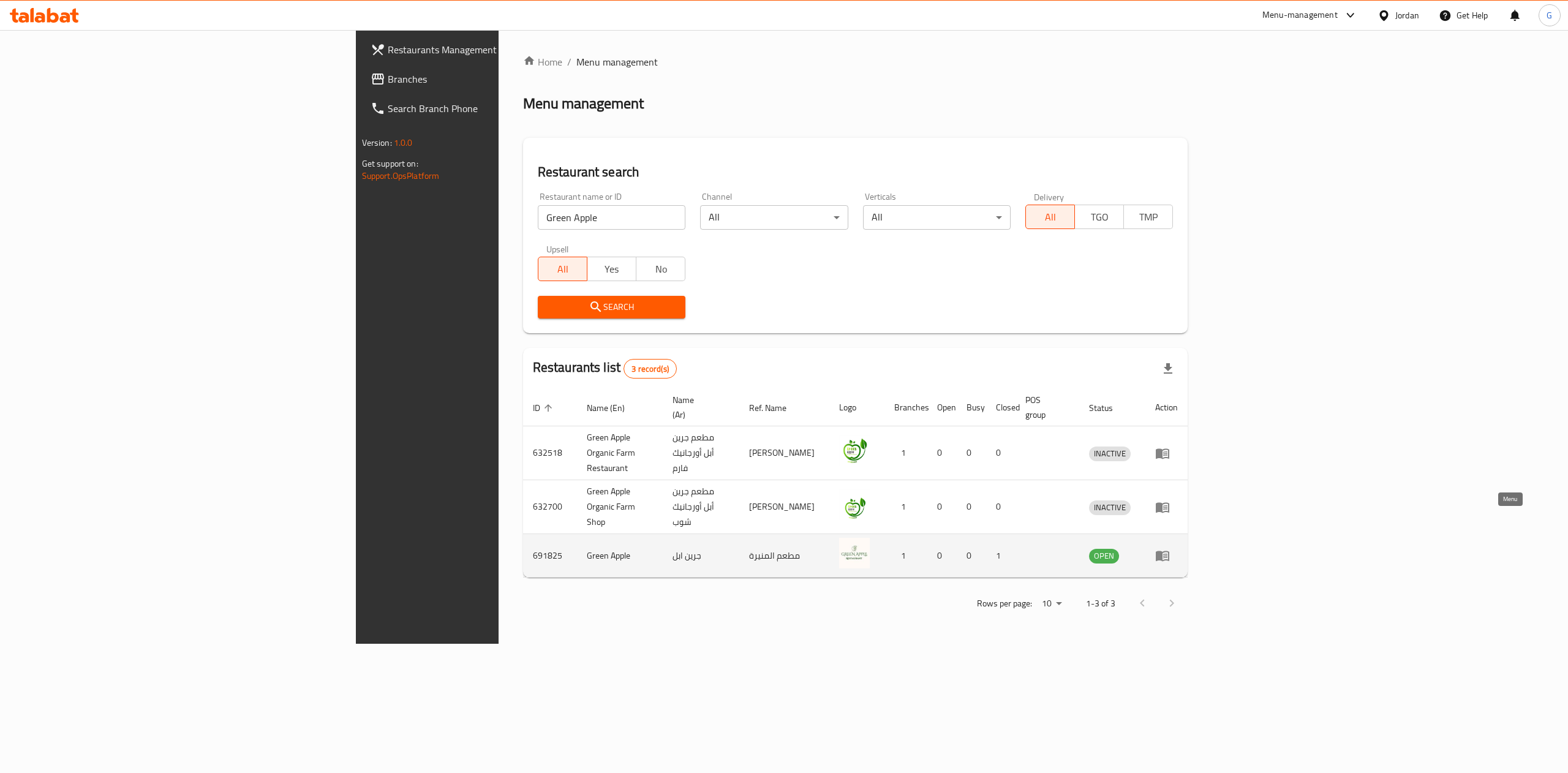
click at [1170, 551] on icon "enhanced table" at bounding box center [1163, 556] width 14 height 10
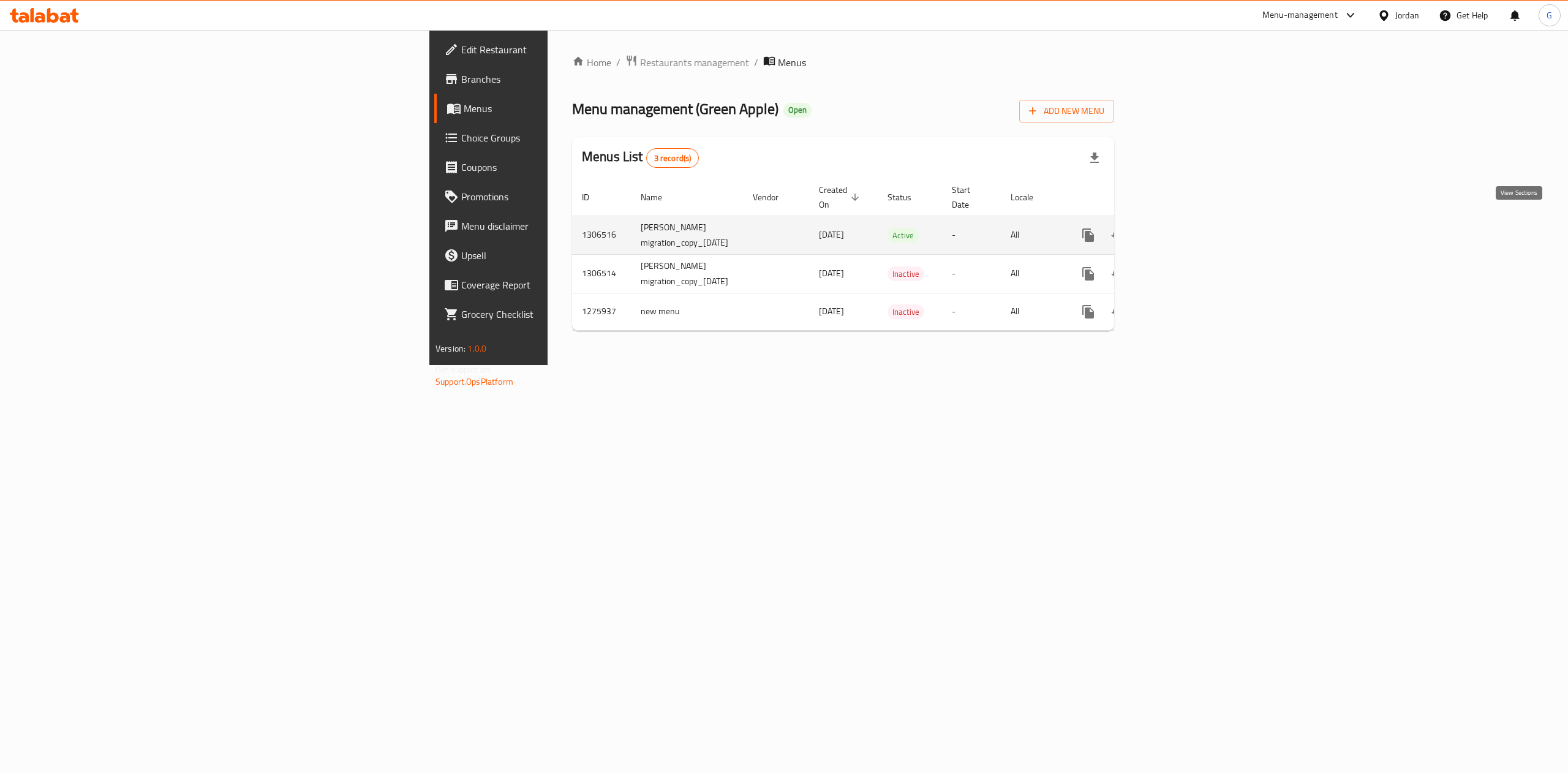
click at [1184, 228] on icon "enhanced table" at bounding box center [1177, 235] width 14 height 14
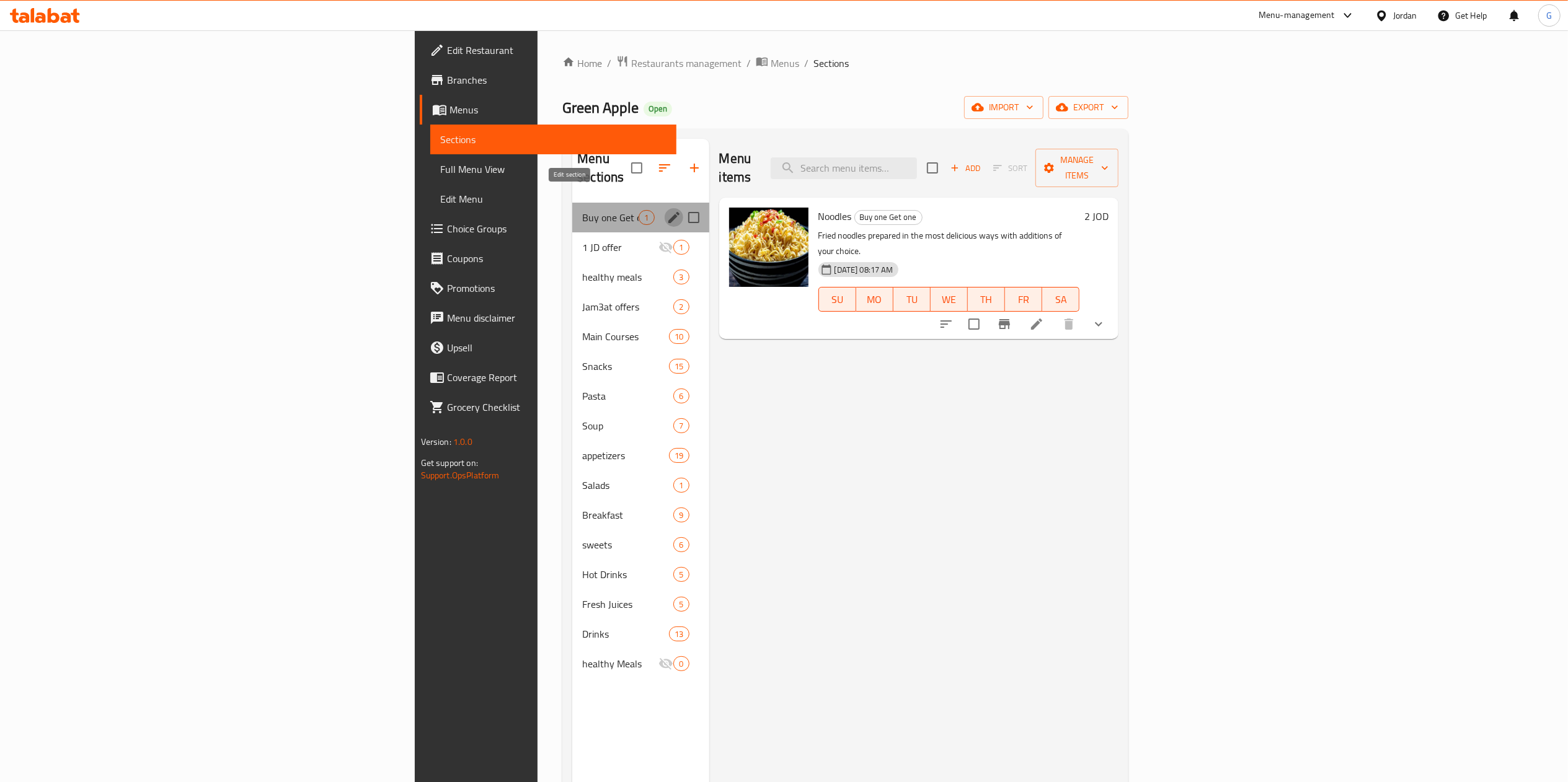
click at [666, 210] on icon "edit" at bounding box center [674, 217] width 15 height 14
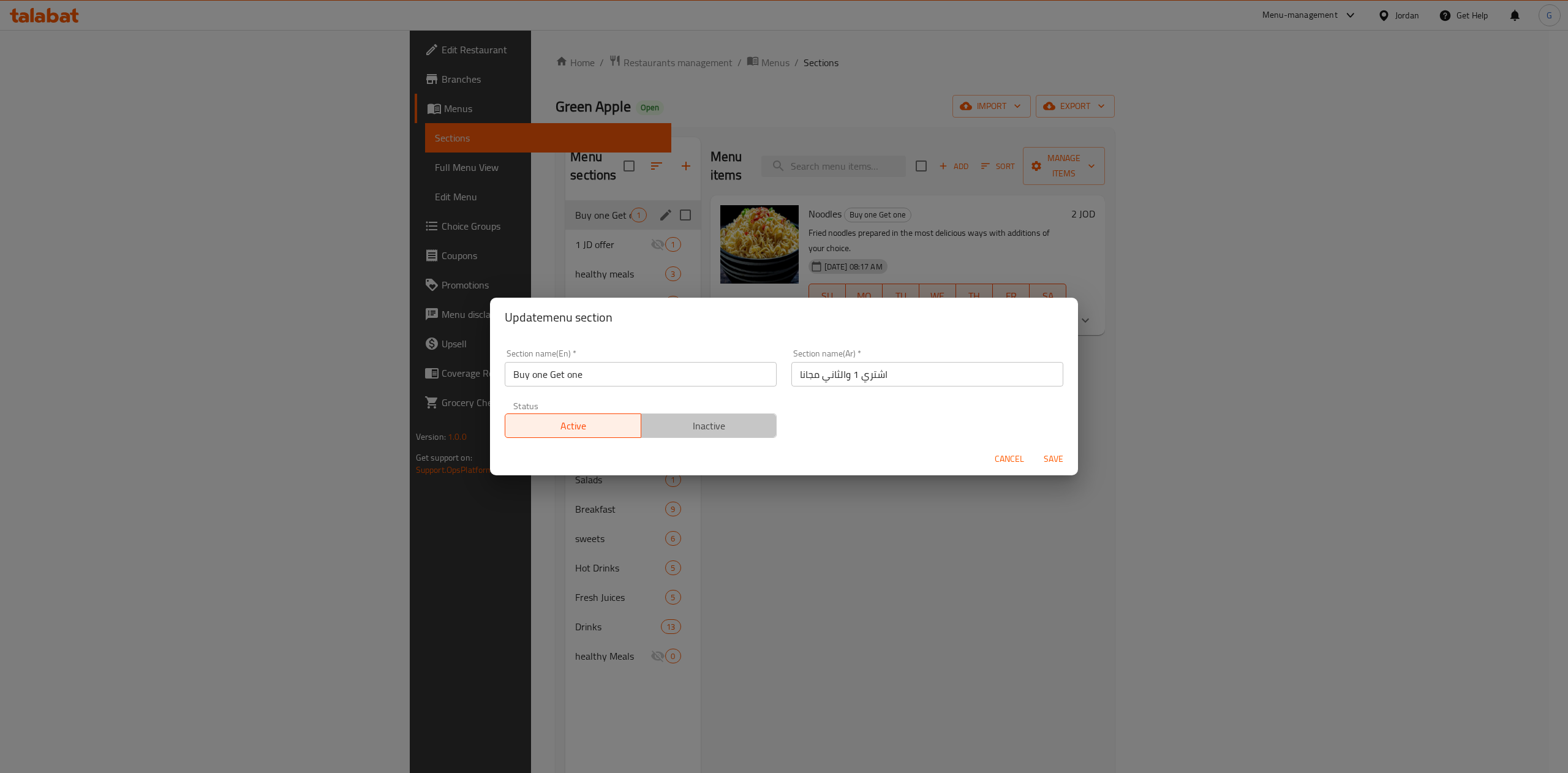
click at [717, 426] on span "Inactive" at bounding box center [710, 426] width 126 height 18
click at [1059, 461] on span "Save" at bounding box center [1054, 459] width 29 height 15
